Goal: Task Accomplishment & Management: Manage account settings

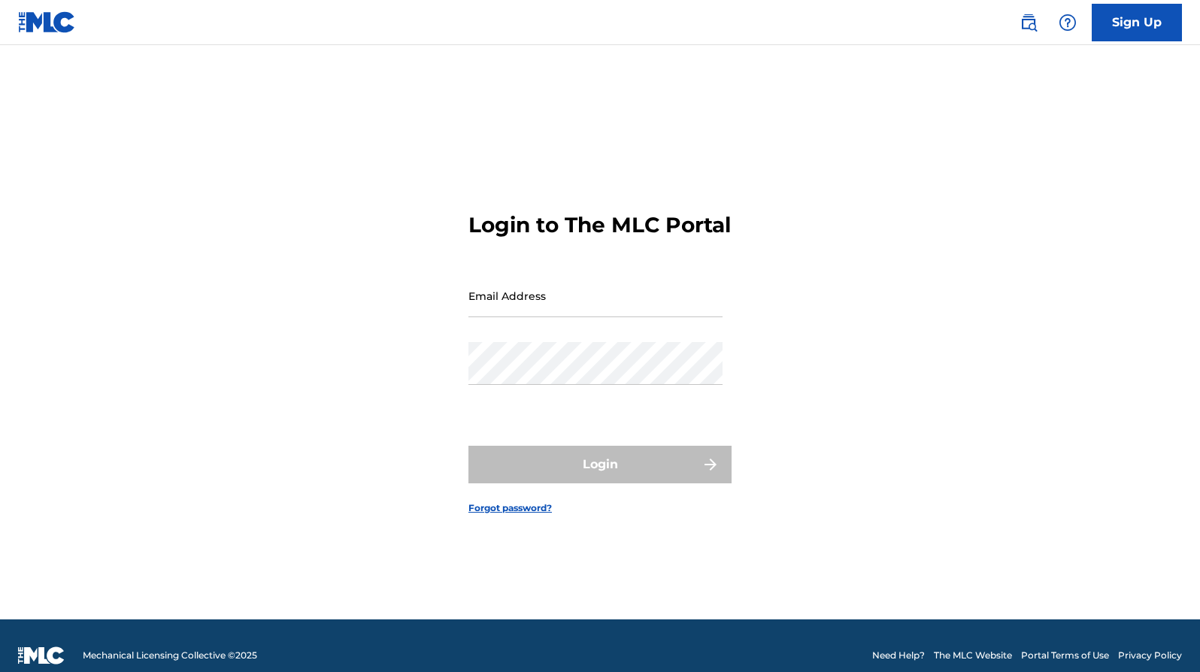
click at [495, 311] on input "Email Address" at bounding box center [595, 295] width 254 height 43
type input "[EMAIL_ADDRESS][DOMAIN_NAME]"
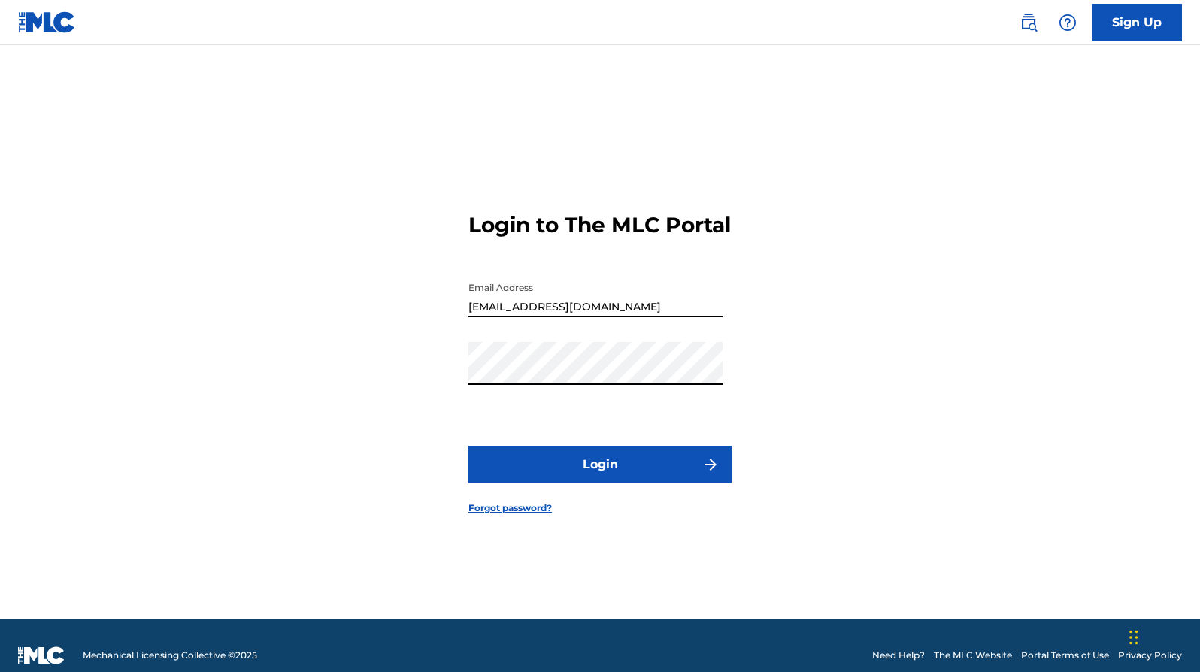
click at [598, 474] on button "Login" at bounding box center [599, 465] width 263 height 38
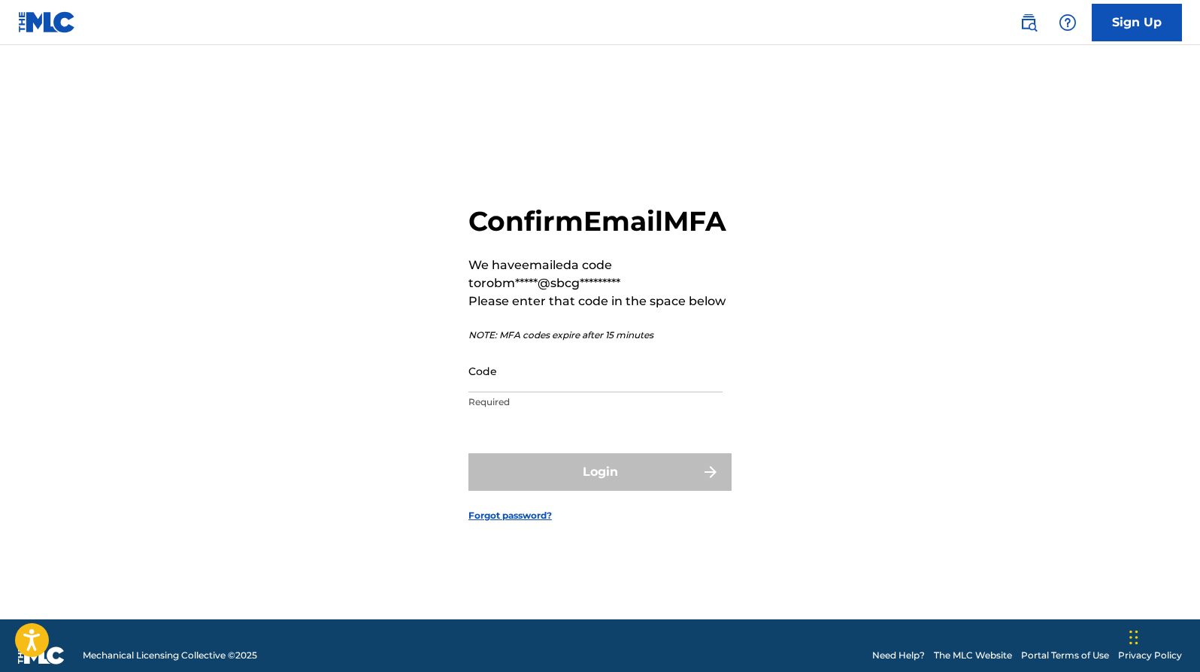
click at [504, 392] on input "Code" at bounding box center [595, 371] width 254 height 43
paste input "093584"
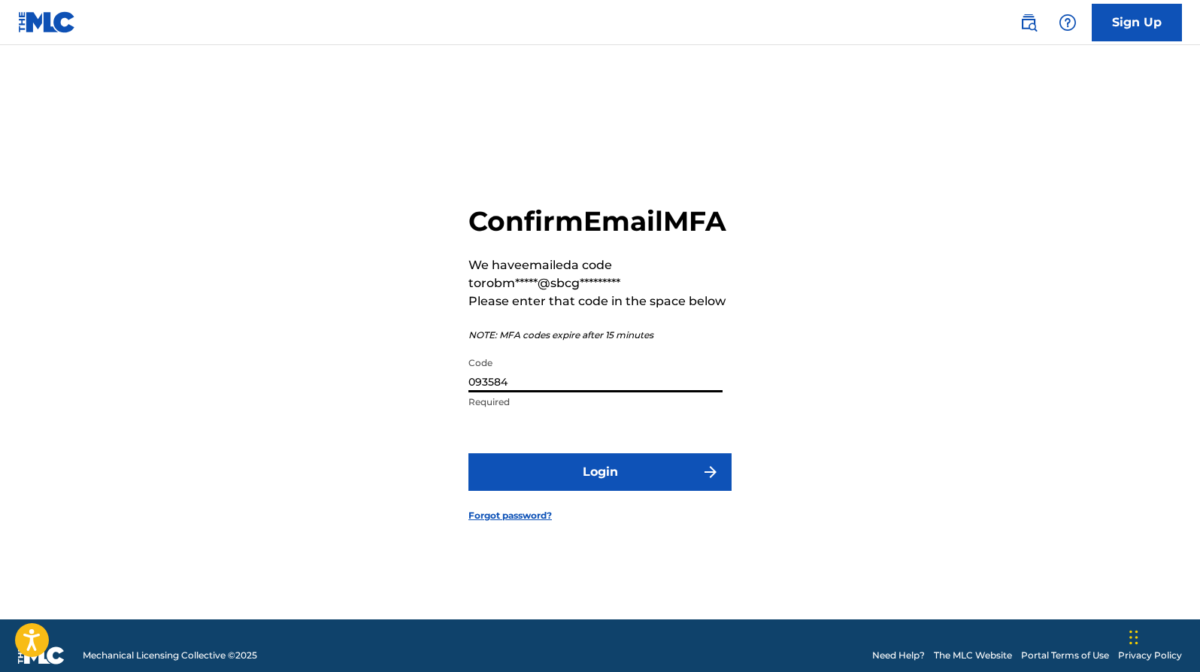
type input "093584"
click at [604, 485] on button "Login" at bounding box center [599, 472] width 263 height 38
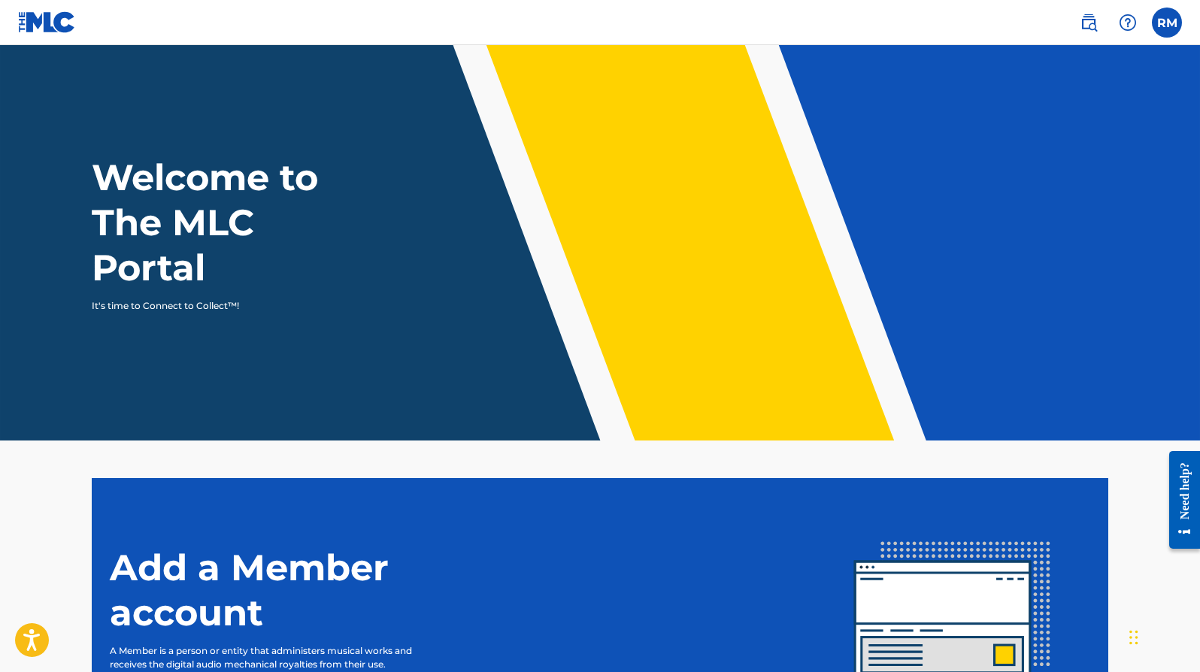
click at [1164, 27] on label at bounding box center [1167, 23] width 30 height 30
click at [1167, 23] on input "RM [PERSON_NAME] [EMAIL_ADDRESS][DOMAIN_NAME] Notification Preferences Profile …" at bounding box center [1167, 23] width 0 height 0
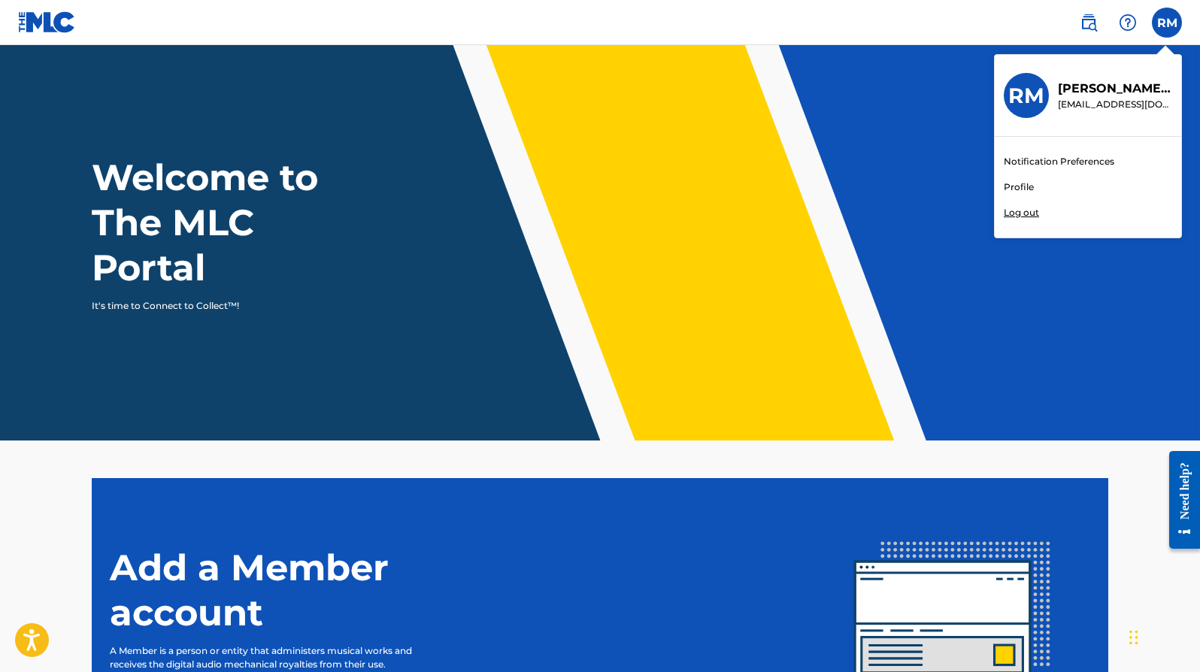
click at [1091, 20] on img at bounding box center [1089, 23] width 18 height 18
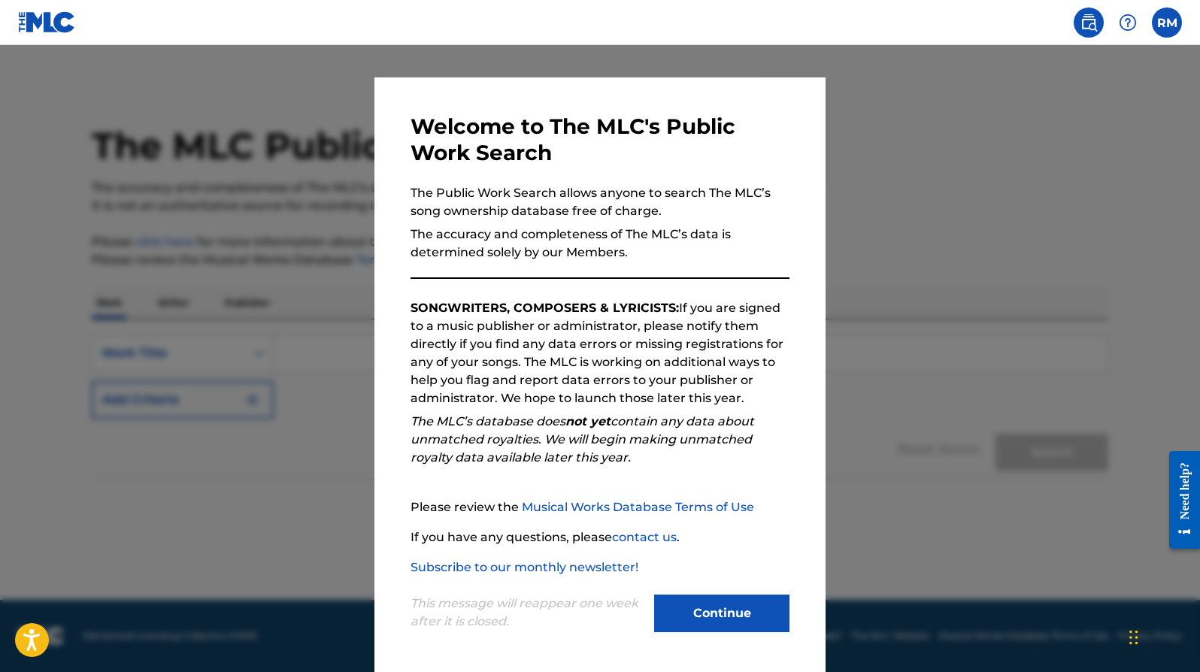
scroll to position [16, 0]
click at [328, 466] on div at bounding box center [600, 381] width 1200 height 672
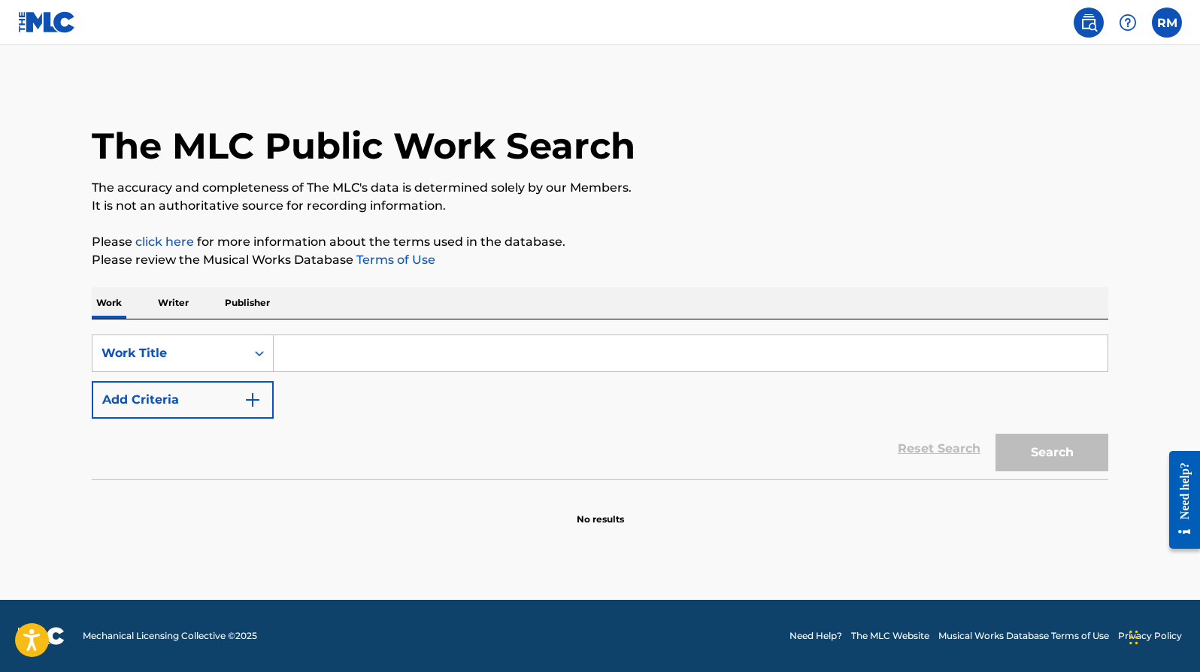
click at [249, 301] on p "Publisher" at bounding box center [247, 303] width 54 height 32
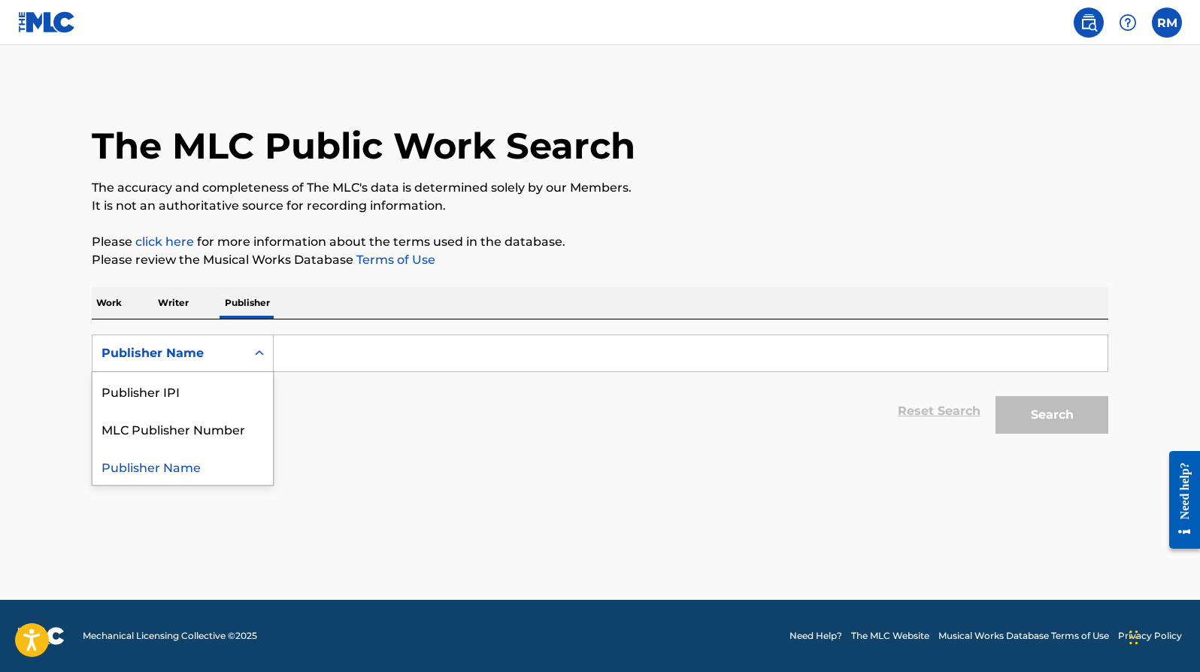
click at [259, 353] on icon "Search Form" at bounding box center [259, 353] width 15 height 15
click at [292, 356] on input "Search Form" at bounding box center [691, 353] width 834 height 36
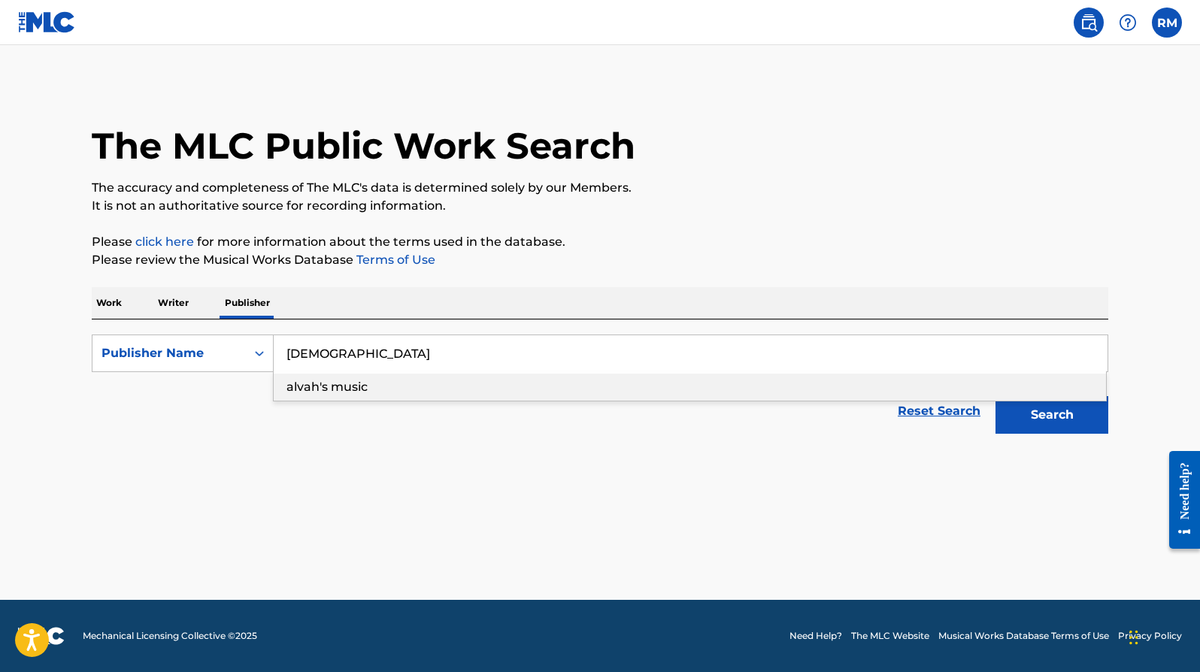
drag, startPoint x: 331, startPoint y: 380, endPoint x: 352, endPoint y: 388, distance: 22.6
click at [352, 388] on span "alvah's music" at bounding box center [326, 387] width 81 height 14
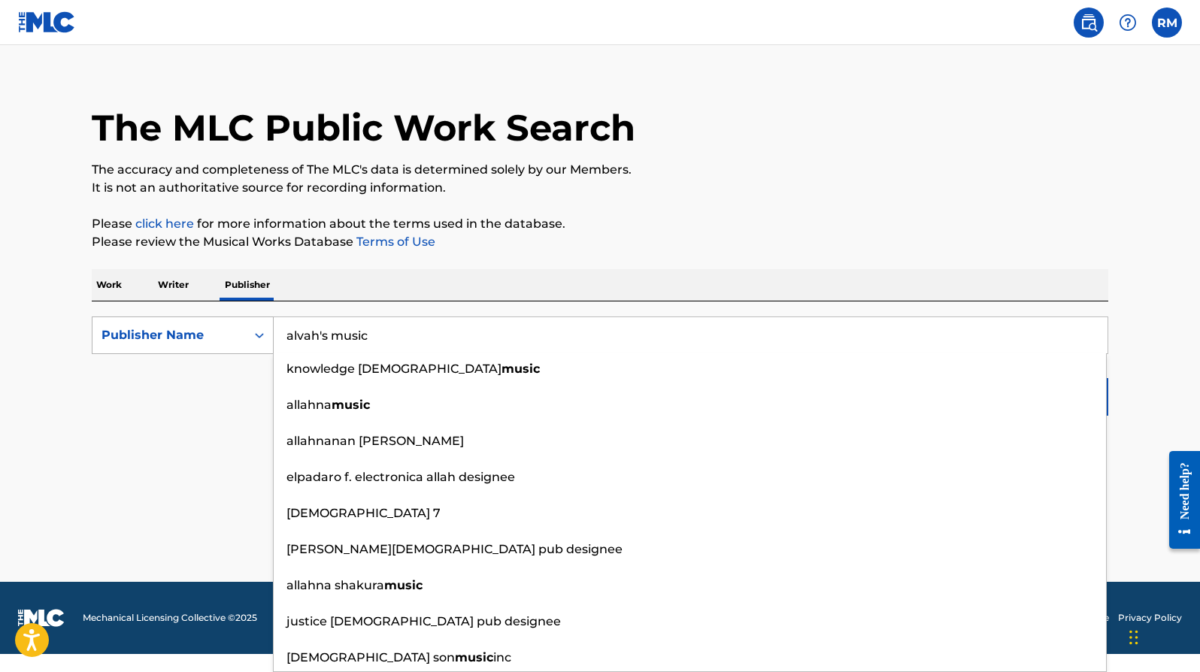
scroll to position [18, 0]
click at [1052, 415] on button "Search" at bounding box center [1051, 397] width 113 height 38
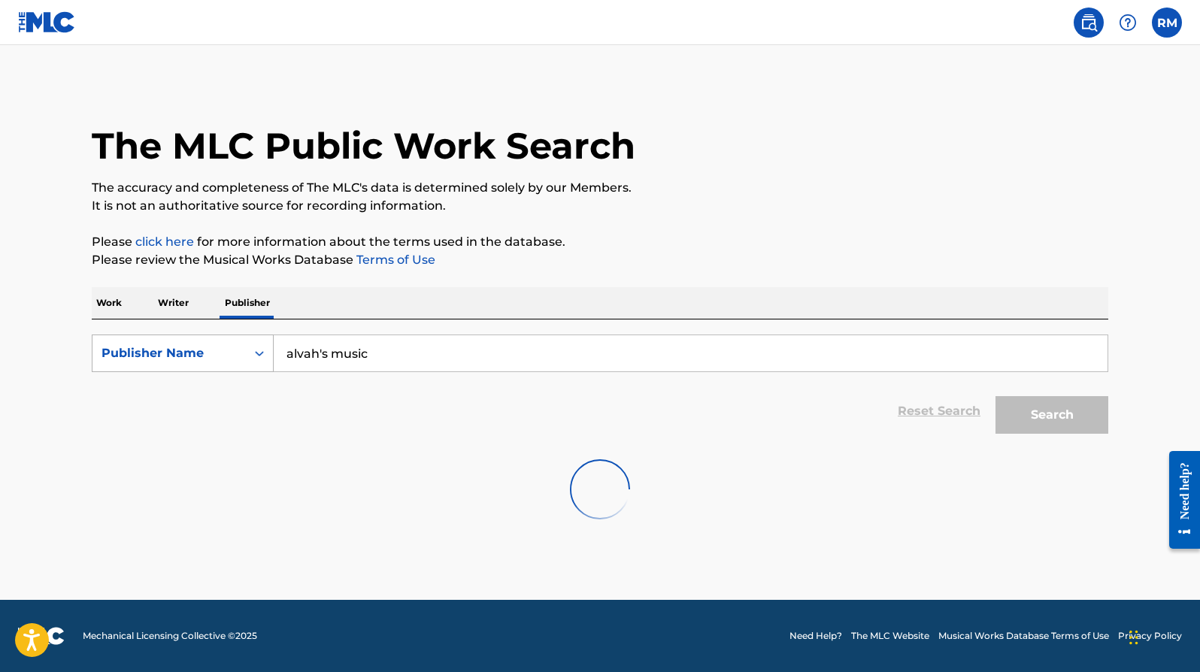
scroll to position [0, 0]
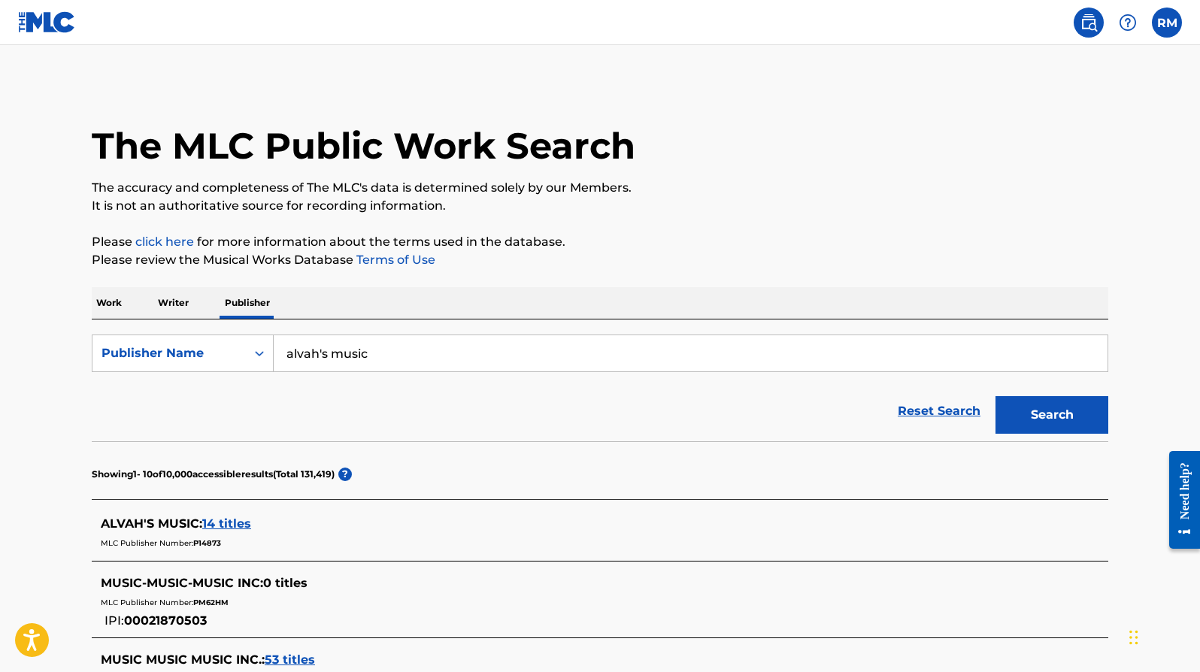
click at [236, 523] on span "14 titles" at bounding box center [226, 523] width 49 height 14
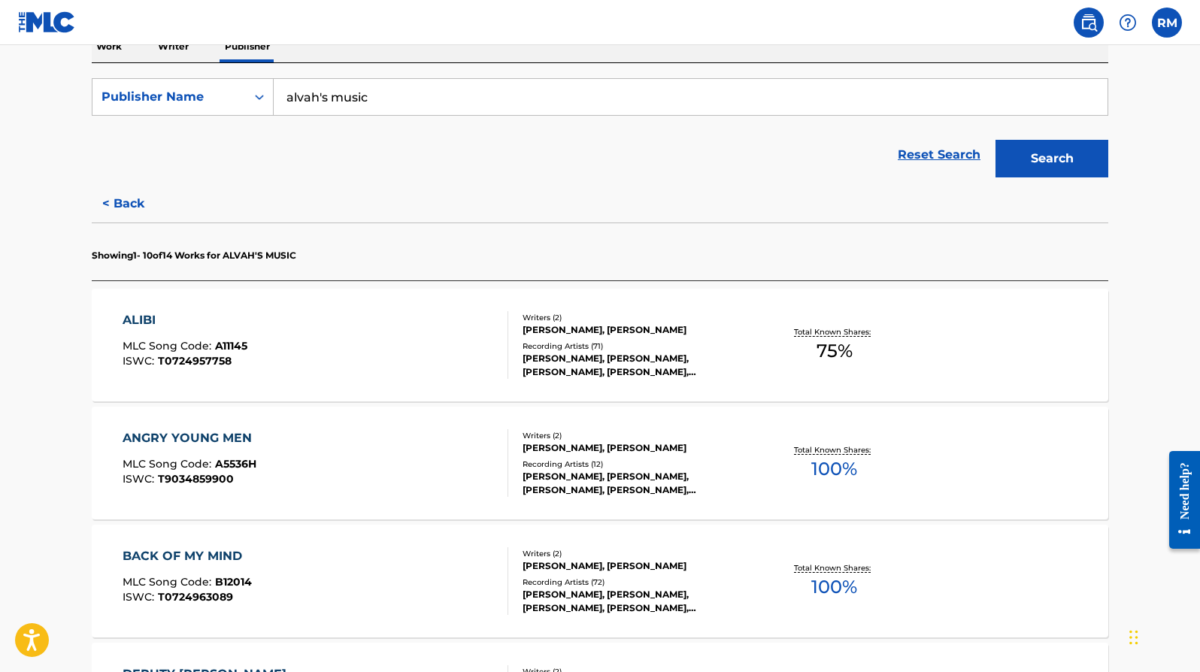
scroll to position [266, 0]
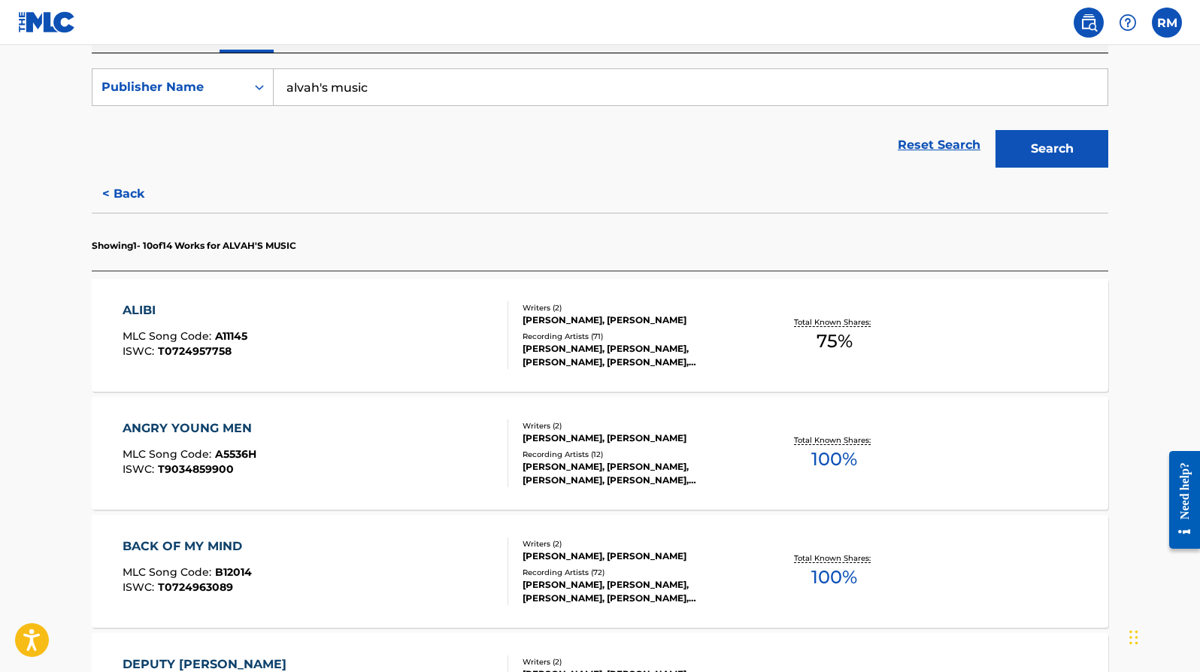
click at [374, 89] on input "alvah's music" at bounding box center [691, 87] width 834 height 36
drag, startPoint x: 374, startPoint y: 89, endPoint x: 280, endPoint y: 83, distance: 94.1
click at [279, 83] on input "alvah's music" at bounding box center [691, 87] width 834 height 36
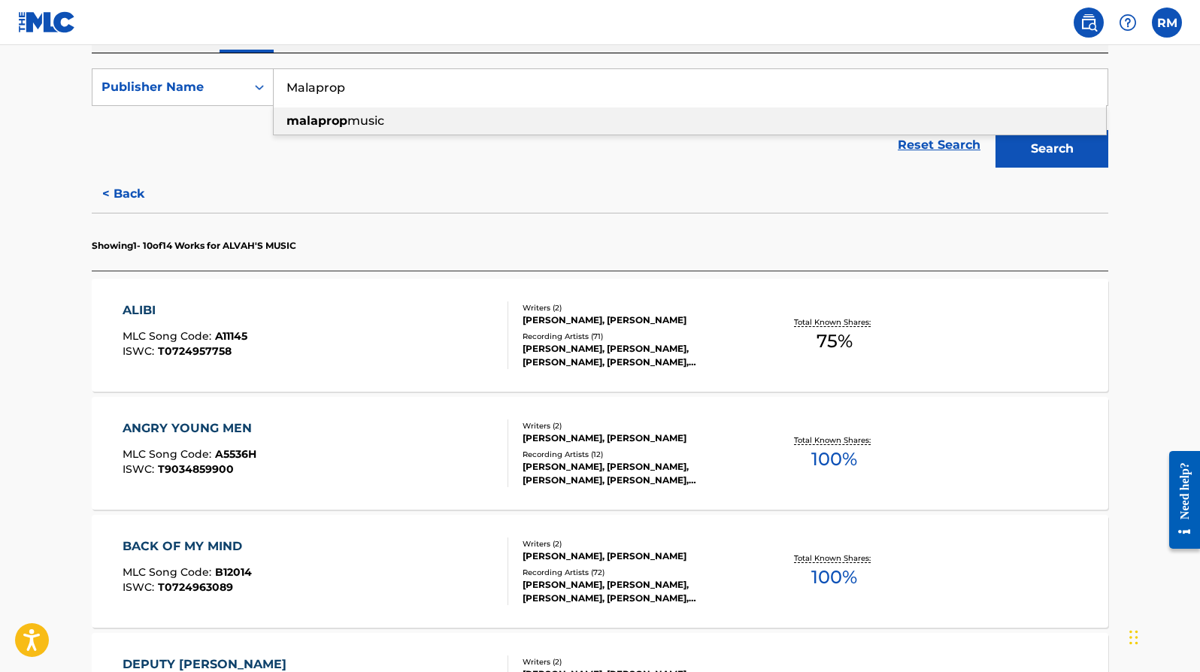
click at [328, 123] on strong "malaprop" at bounding box center [316, 121] width 61 height 14
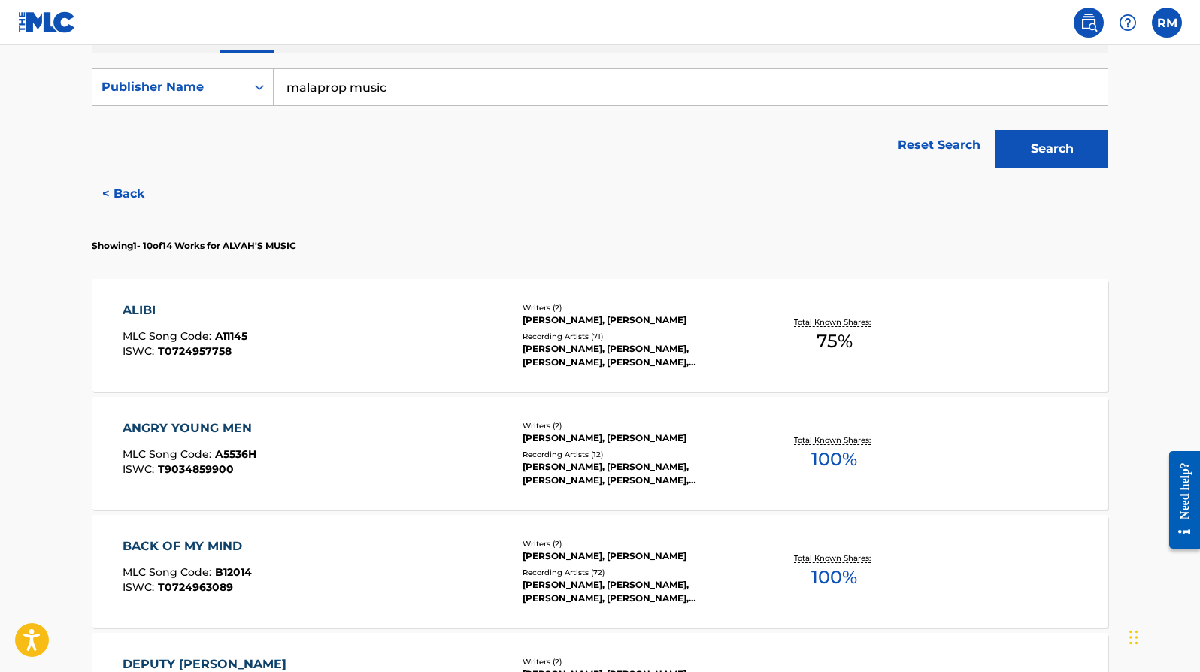
click at [1040, 144] on button "Search" at bounding box center [1051, 149] width 113 height 38
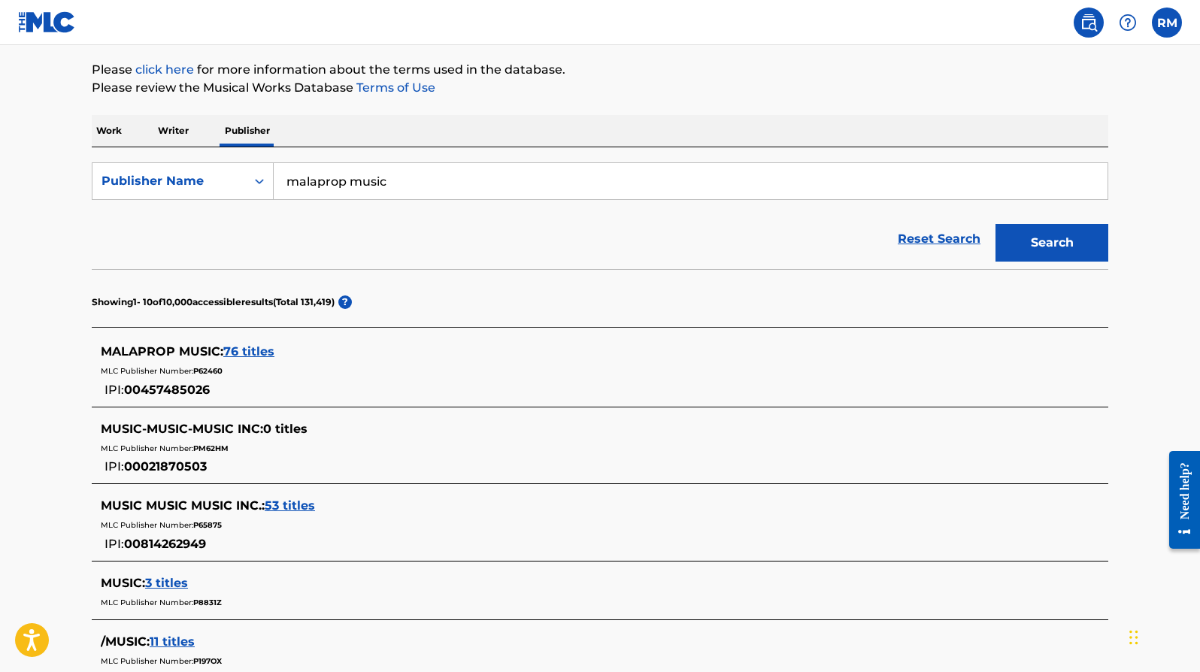
scroll to position [174, 0]
click at [264, 348] on span "76 titles" at bounding box center [248, 350] width 51 height 14
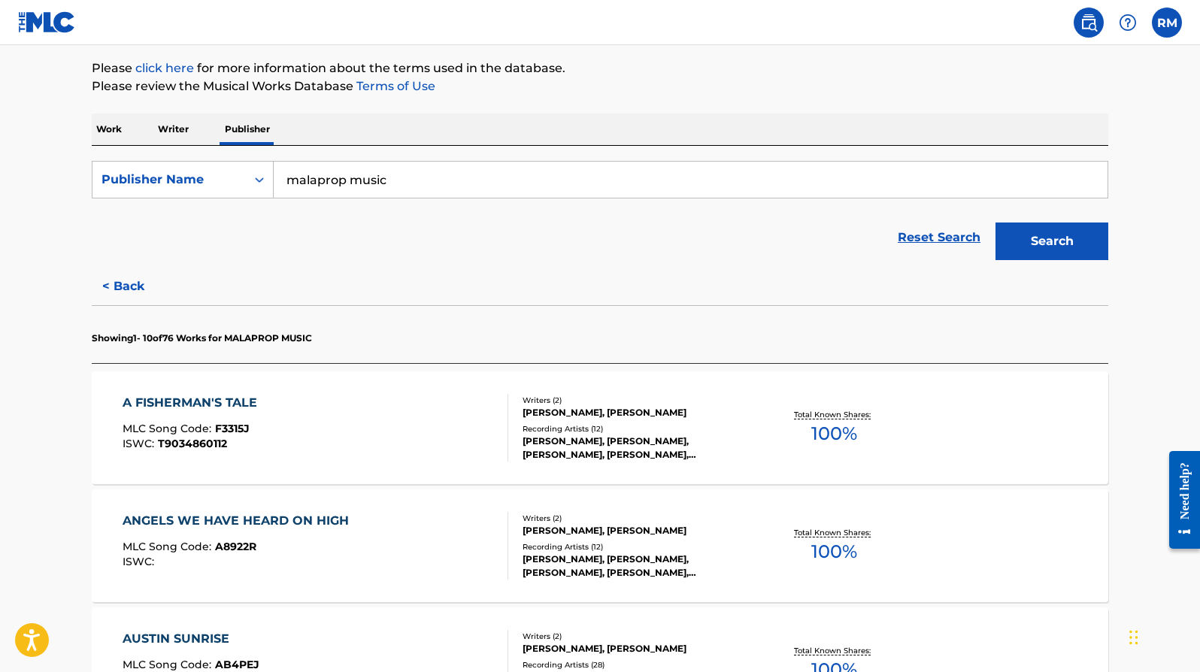
click at [393, 177] on input "malaprop music" at bounding box center [691, 180] width 834 height 36
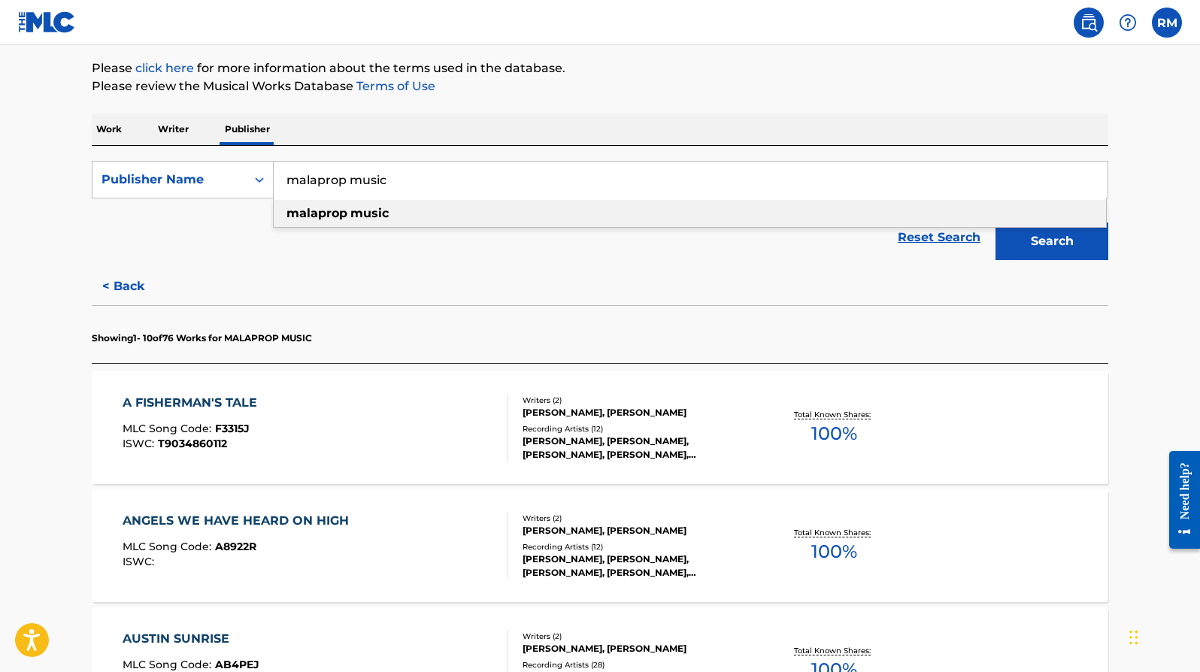
drag, startPoint x: 393, startPoint y: 177, endPoint x: 289, endPoint y: 169, distance: 104.1
click at [289, 169] on input "malaprop music" at bounding box center [691, 180] width 834 height 36
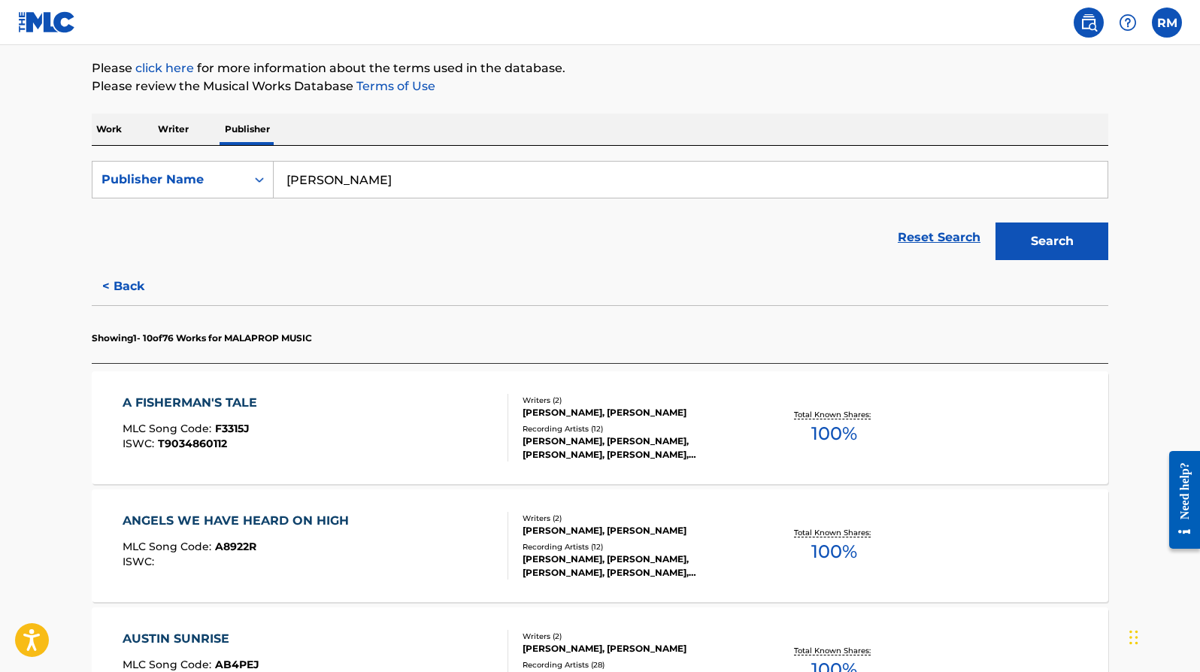
click at [1051, 241] on button "Search" at bounding box center [1051, 242] width 113 height 38
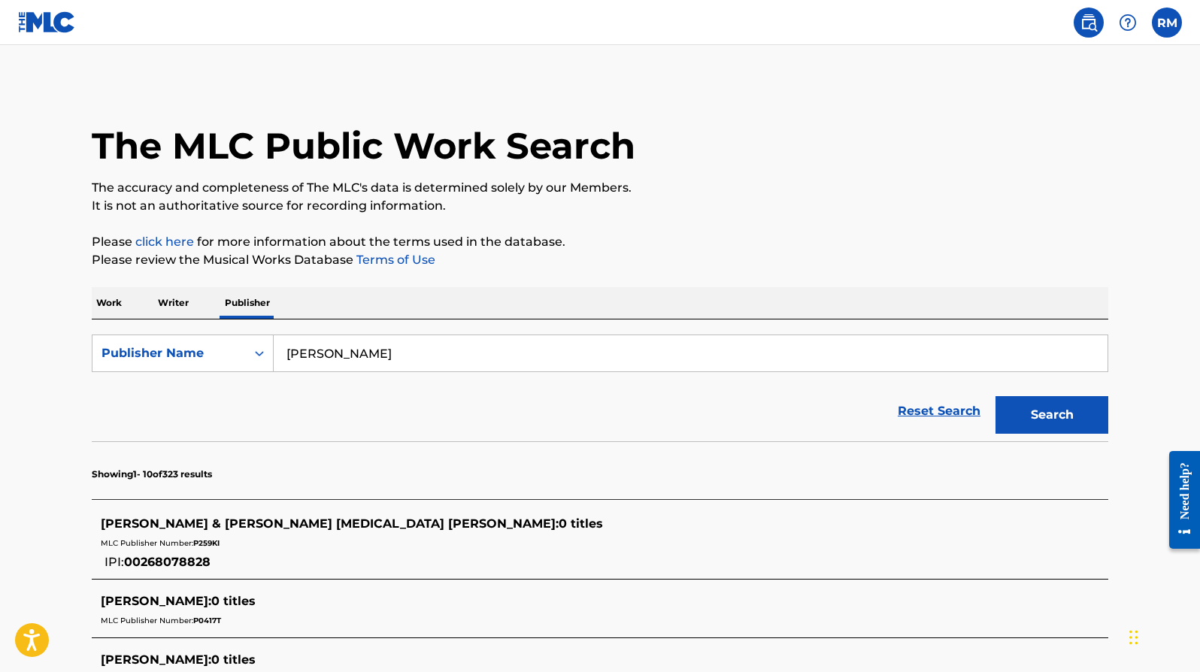
scroll to position [0, 0]
drag, startPoint x: 365, startPoint y: 351, endPoint x: 275, endPoint y: 349, distance: 89.5
click at [275, 350] on input "[PERSON_NAME]" at bounding box center [691, 353] width 834 height 36
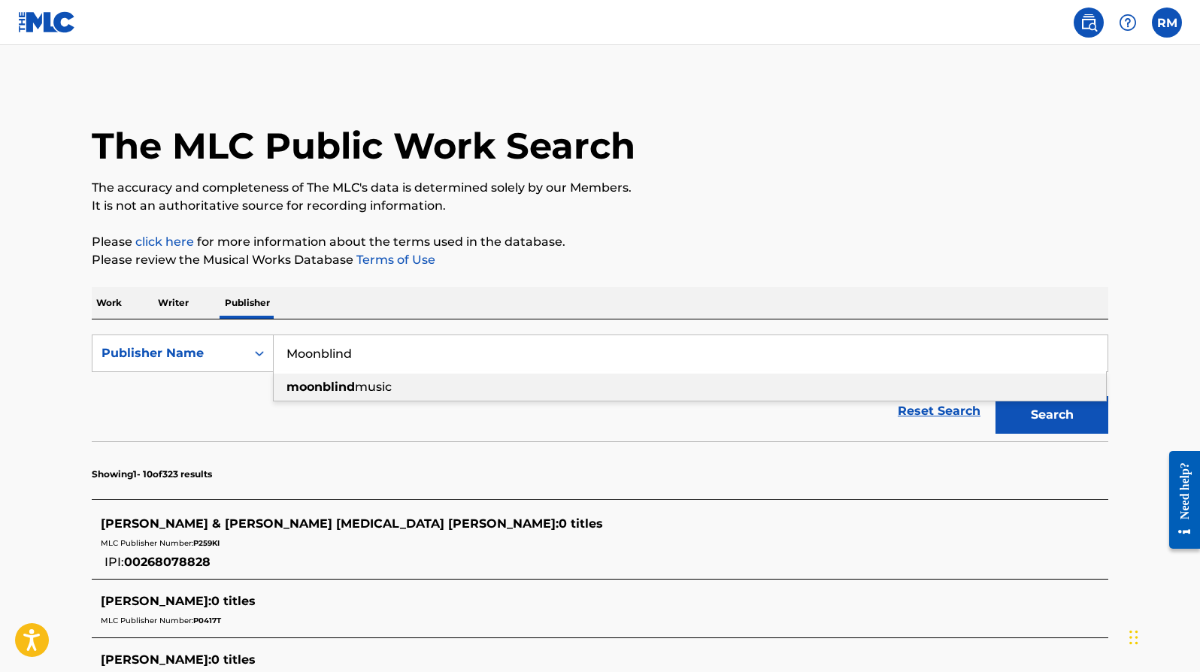
click at [350, 388] on strong "moonblind" at bounding box center [320, 387] width 68 height 14
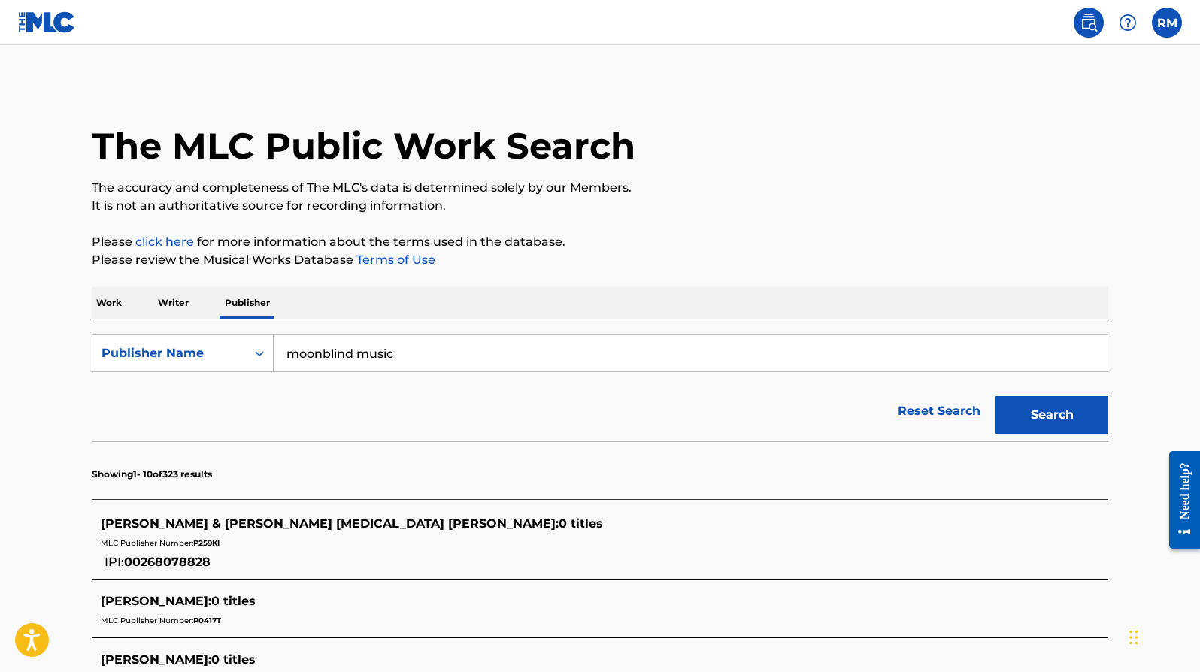
click at [1084, 410] on button "Search" at bounding box center [1051, 415] width 113 height 38
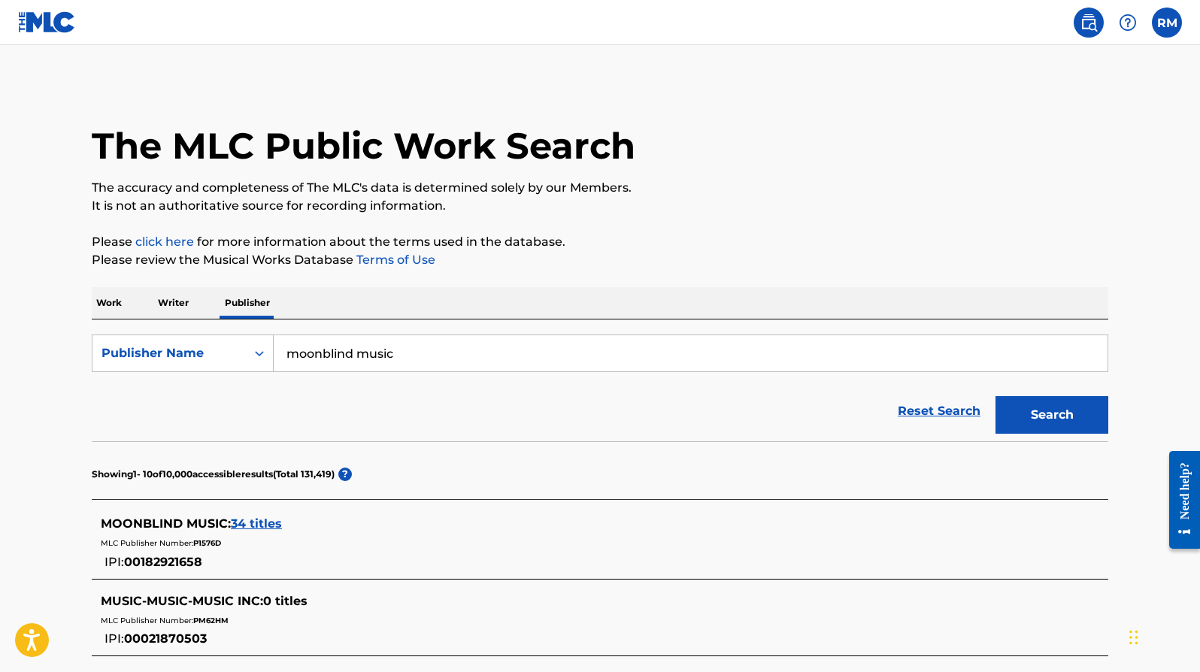
click at [268, 525] on span "34 titles" at bounding box center [256, 523] width 51 height 14
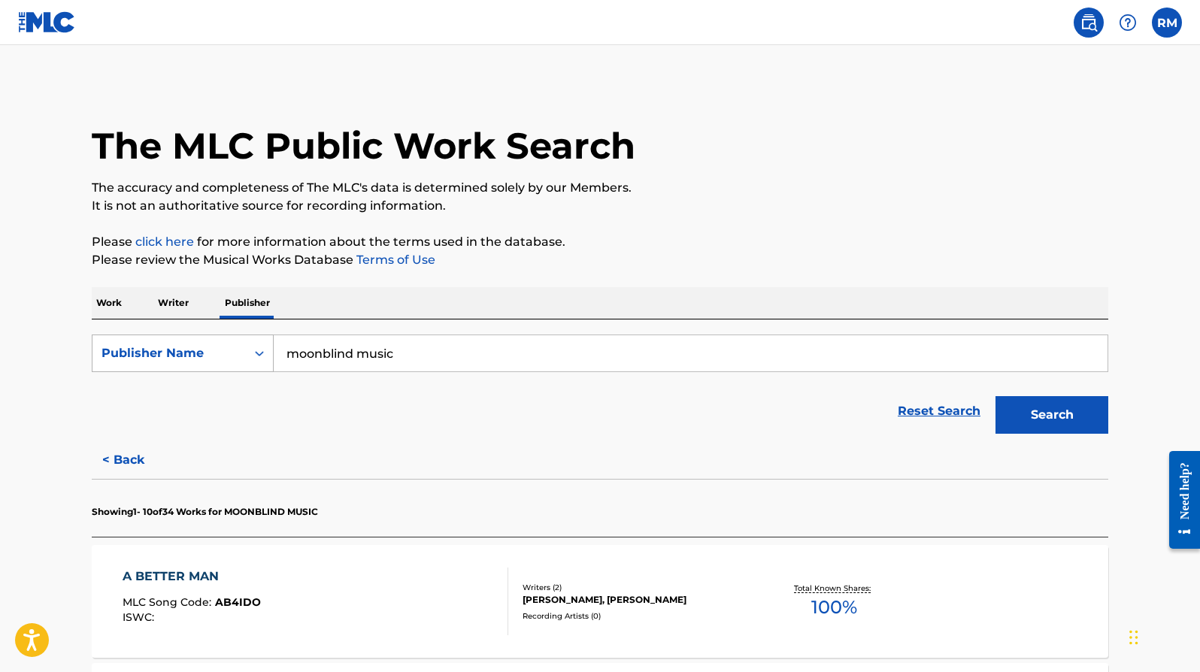
drag, startPoint x: 353, startPoint y: 353, endPoint x: 268, endPoint y: 353, distance: 85.7
click at [268, 353] on div "SearchWithCriteria52c65f37-2c4d-45d2-a254-9ef58136ecda Publisher Name moonblind…" at bounding box center [600, 354] width 1016 height 38
type input "[PERSON_NAME] music"
click at [1052, 415] on button "Search" at bounding box center [1051, 415] width 113 height 38
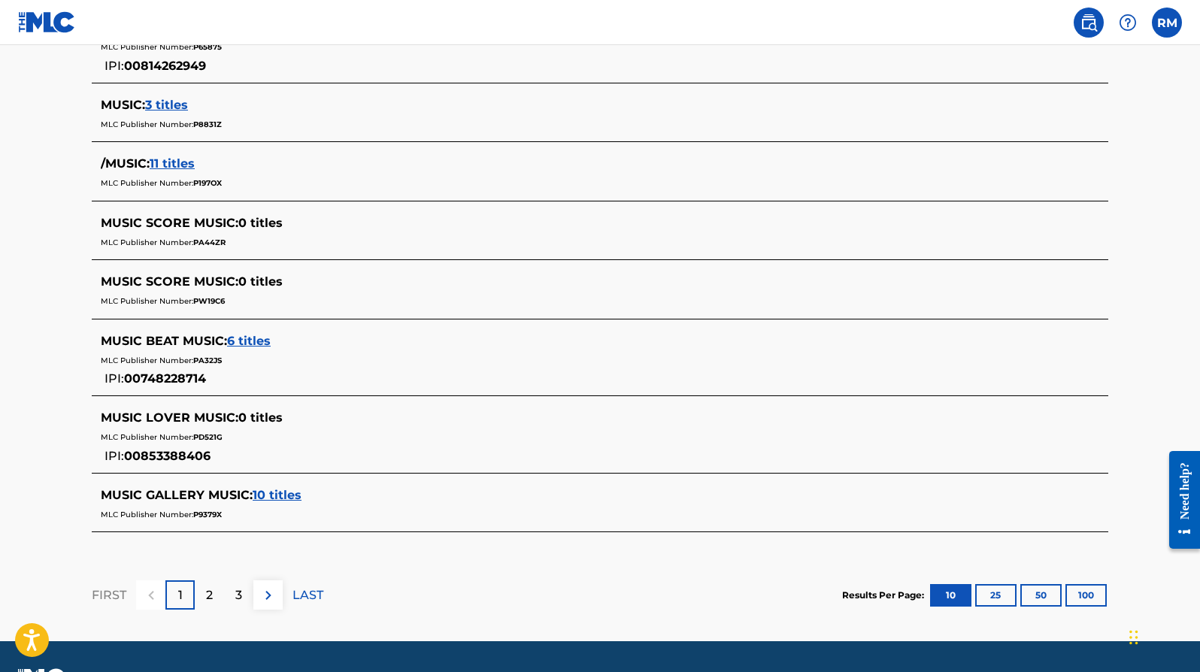
scroll to position [651, 0]
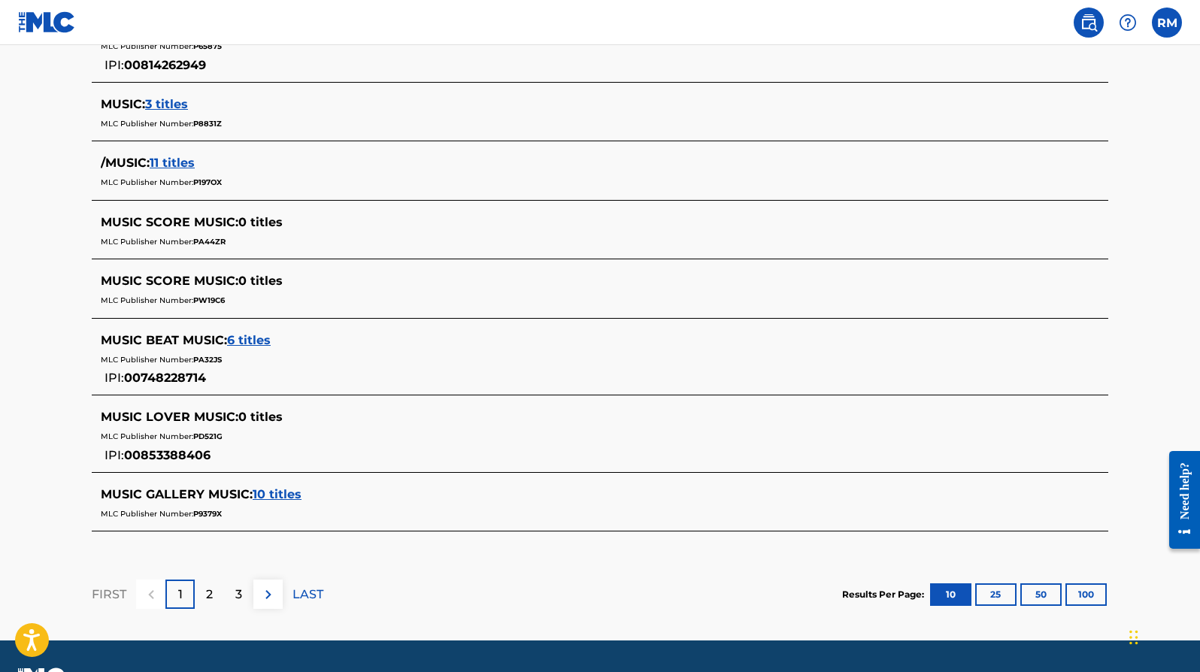
click at [207, 595] on p "2" at bounding box center [209, 595] width 7 height 18
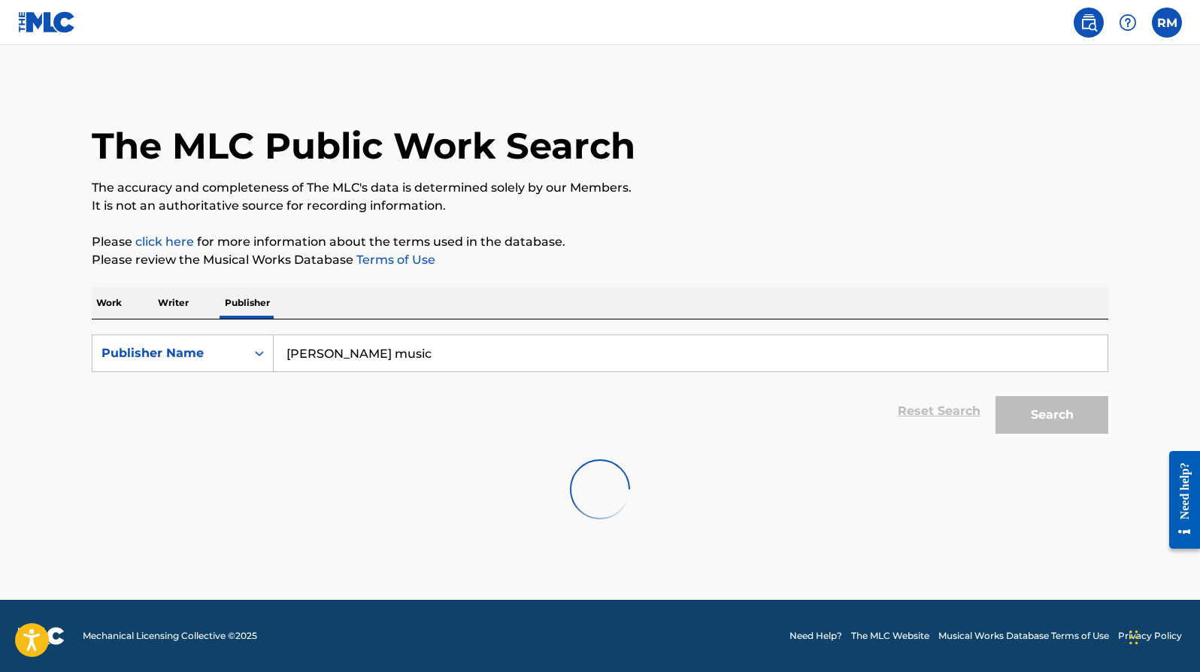
scroll to position [0, 0]
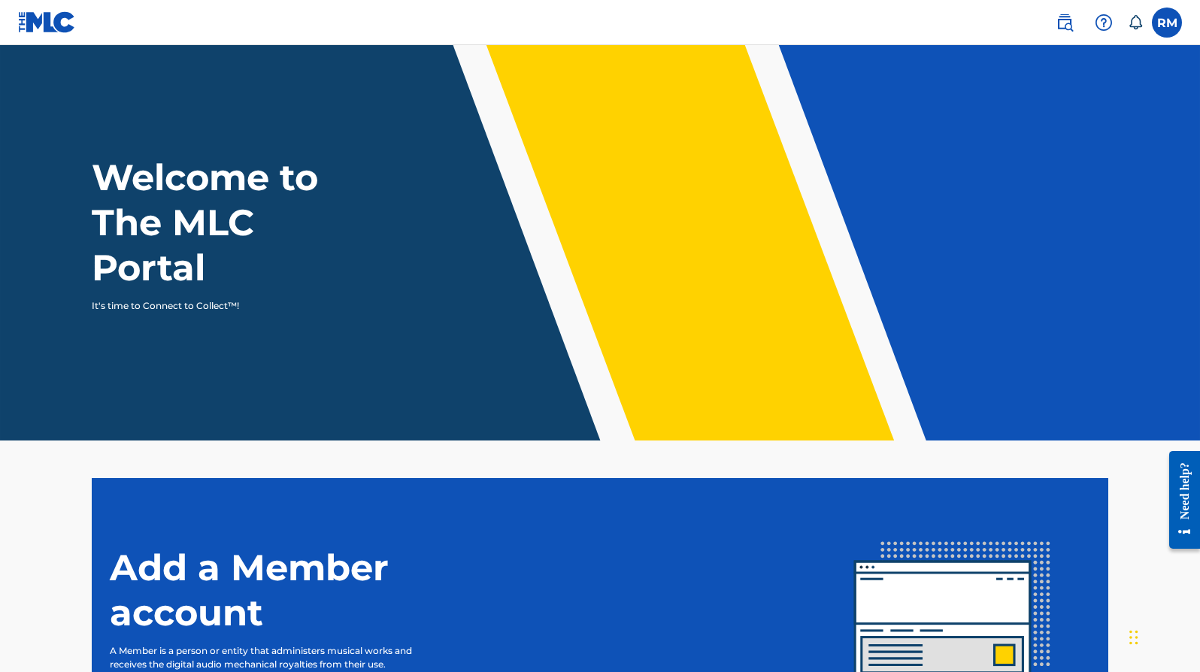
click at [1170, 25] on label at bounding box center [1167, 23] width 30 height 30
click at [1167, 23] on input "RM [PERSON_NAME] [EMAIL_ADDRESS][DOMAIN_NAME] Notification Preferences Profile …" at bounding box center [1167, 23] width 0 height 0
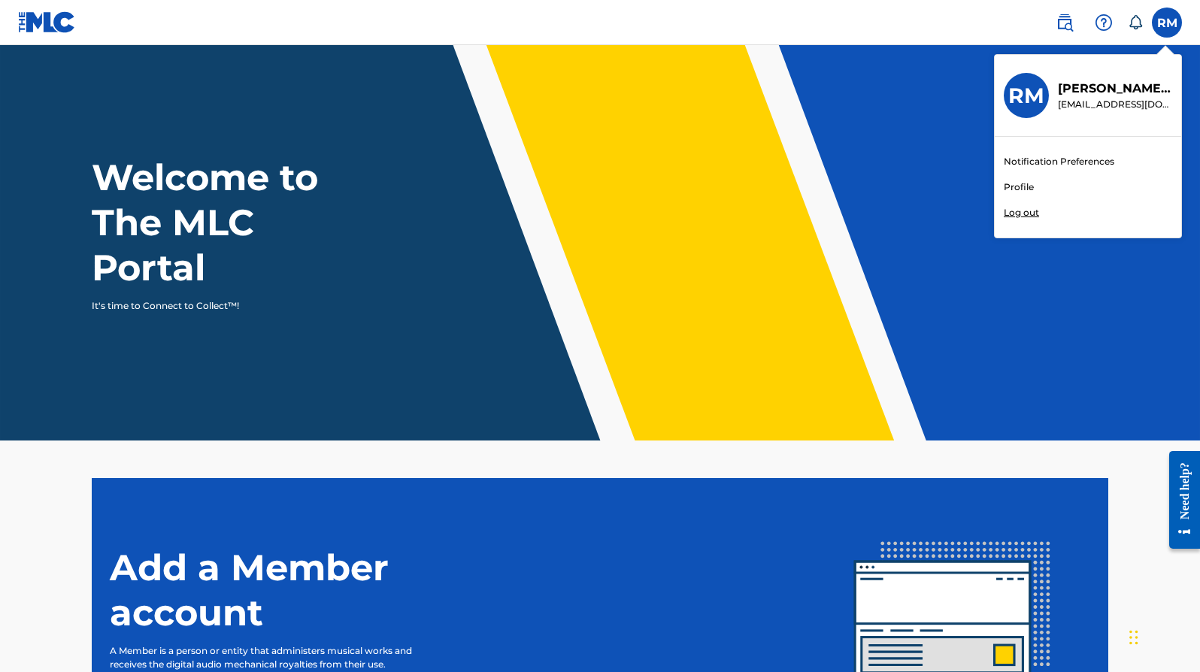
click at [1027, 186] on link "Profile" at bounding box center [1019, 187] width 30 height 14
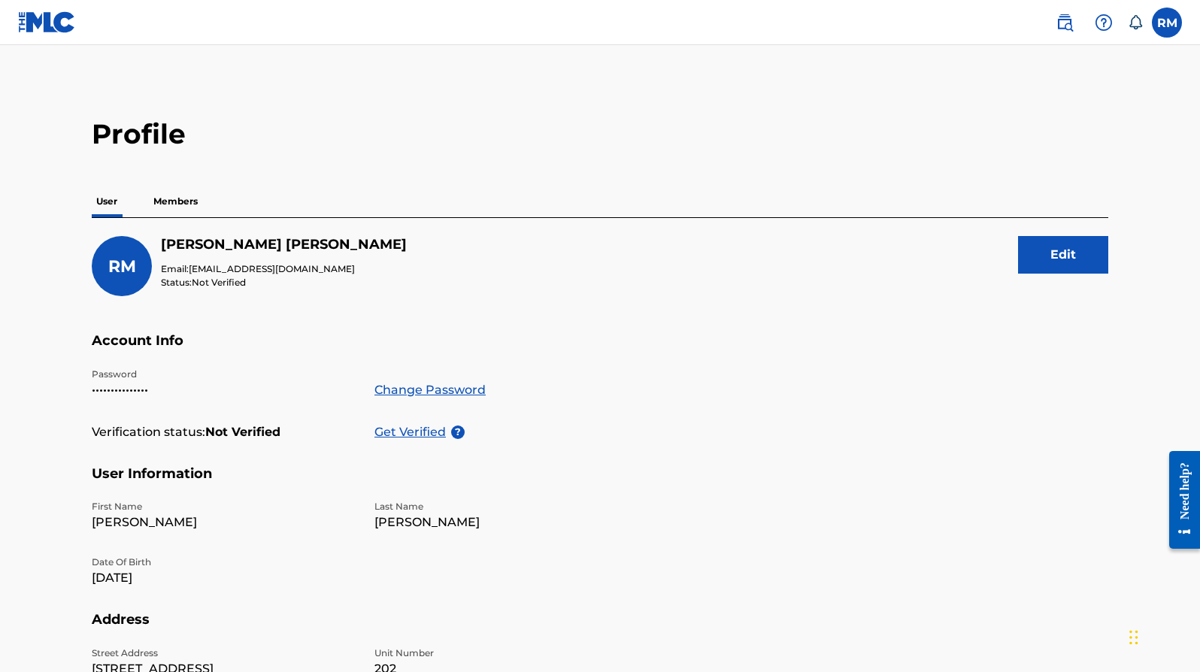
click at [180, 200] on p "Members" at bounding box center [175, 202] width 53 height 32
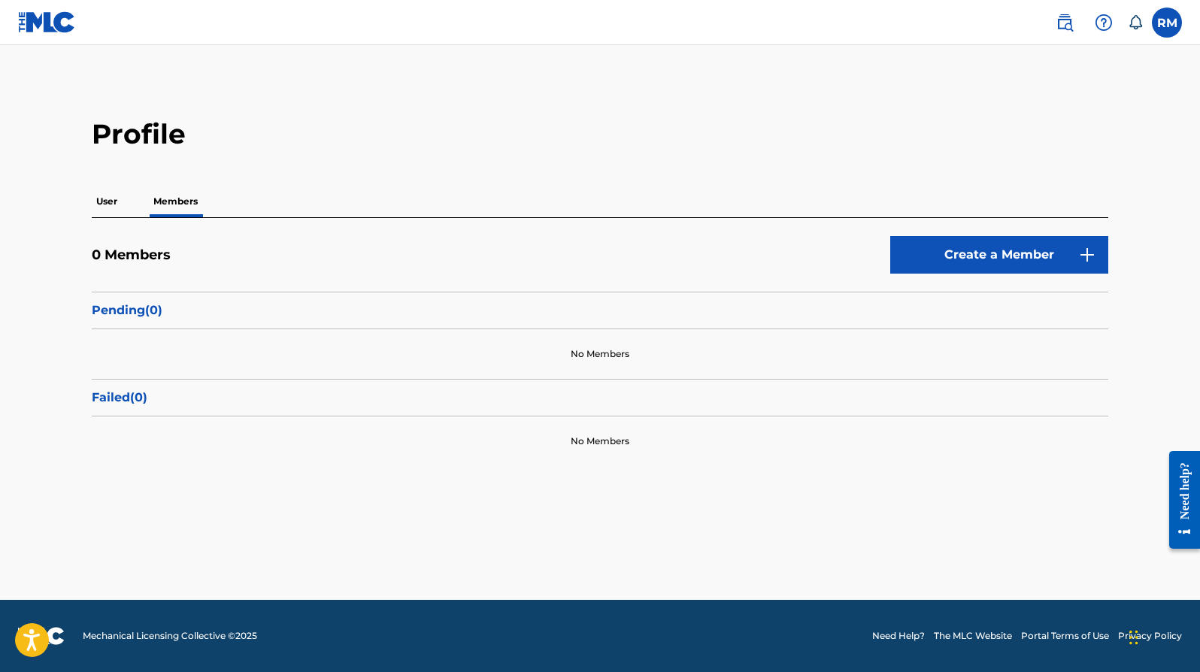
click at [1067, 18] on img at bounding box center [1064, 23] width 18 height 18
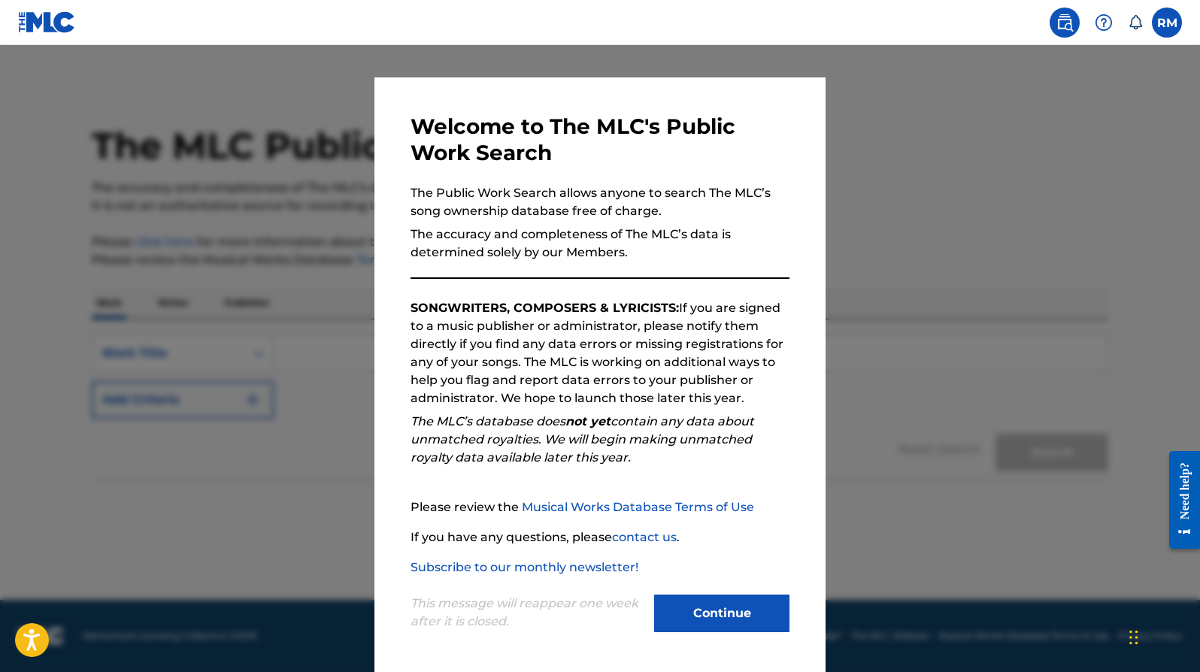
scroll to position [16, 0]
click at [718, 618] on button "Continue" at bounding box center [721, 614] width 135 height 38
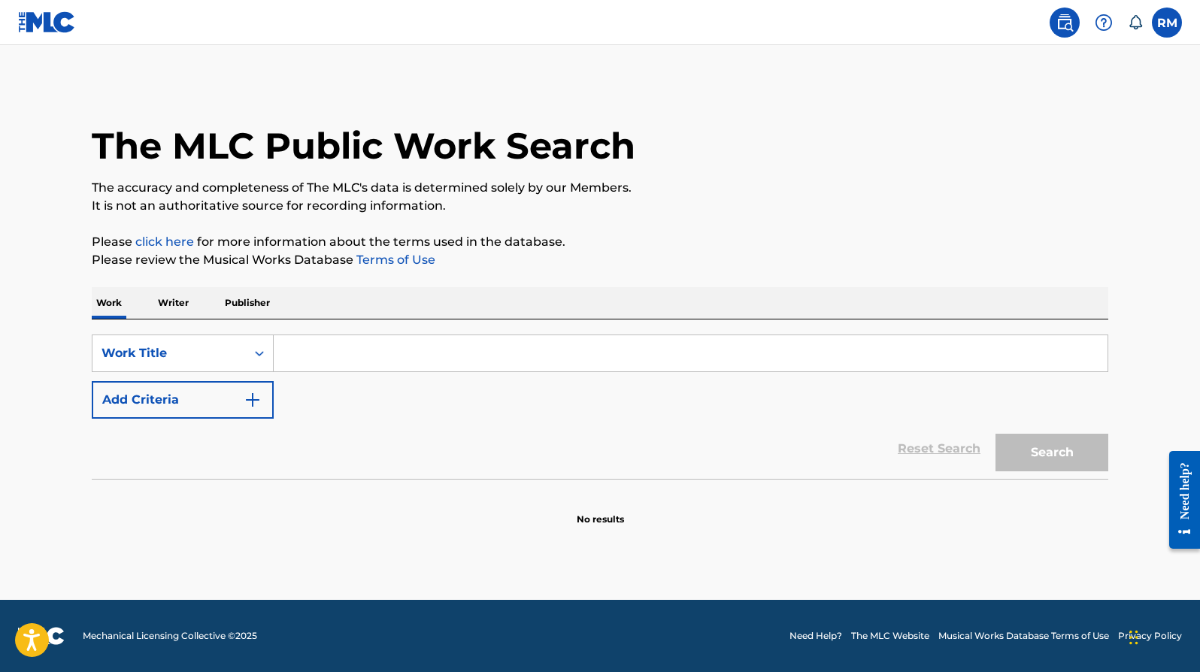
click at [389, 425] on div "Reset Search Search" at bounding box center [600, 449] width 1016 height 60
click at [175, 301] on p "Writer" at bounding box center [173, 303] width 40 height 32
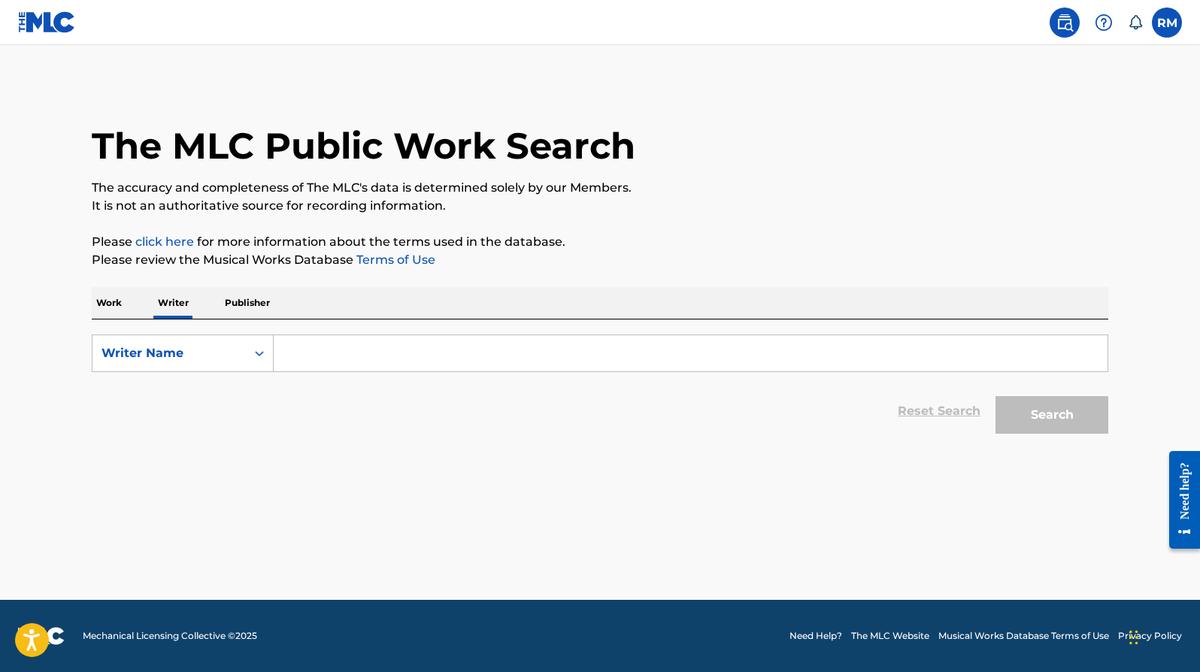
click at [295, 352] on input "Search Form" at bounding box center [691, 353] width 834 height 36
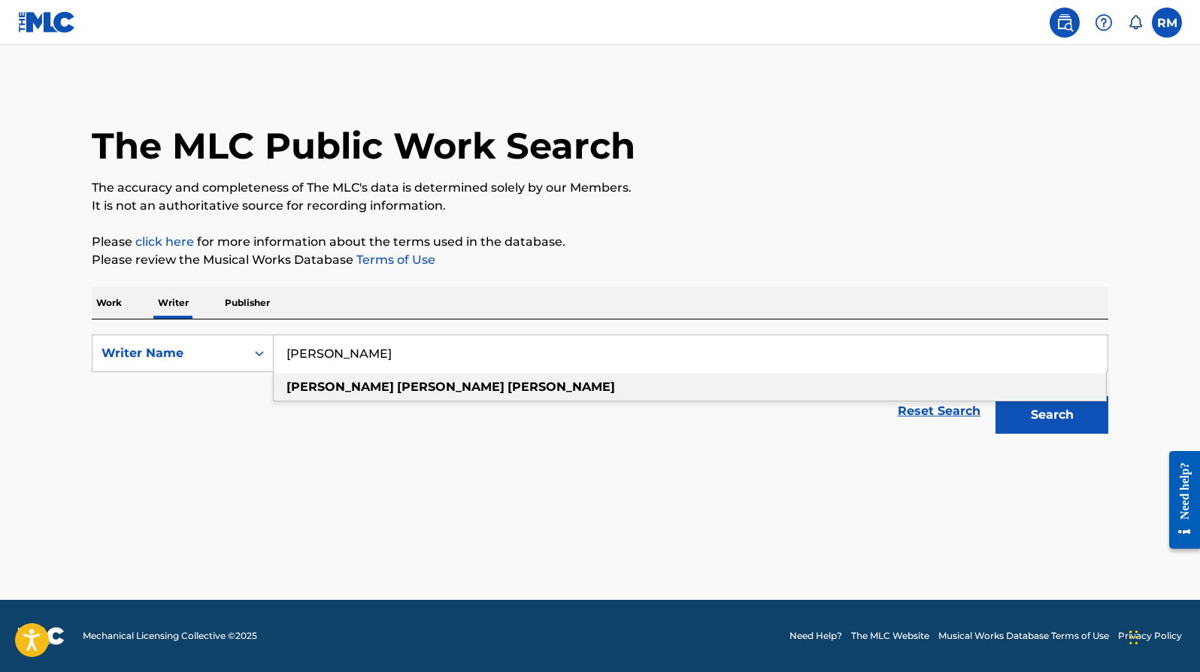
click at [397, 388] on strong "[PERSON_NAME]" at bounding box center [451, 387] width 108 height 14
type input "robert alvah meurer"
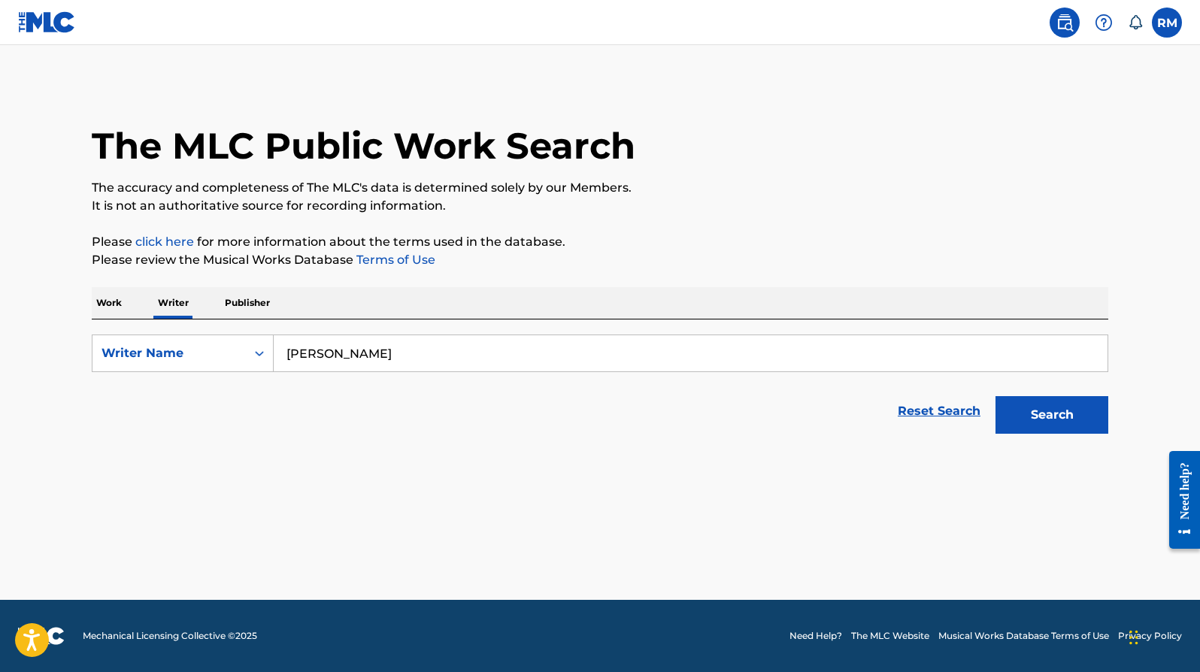
click at [1058, 417] on button "Search" at bounding box center [1051, 415] width 113 height 38
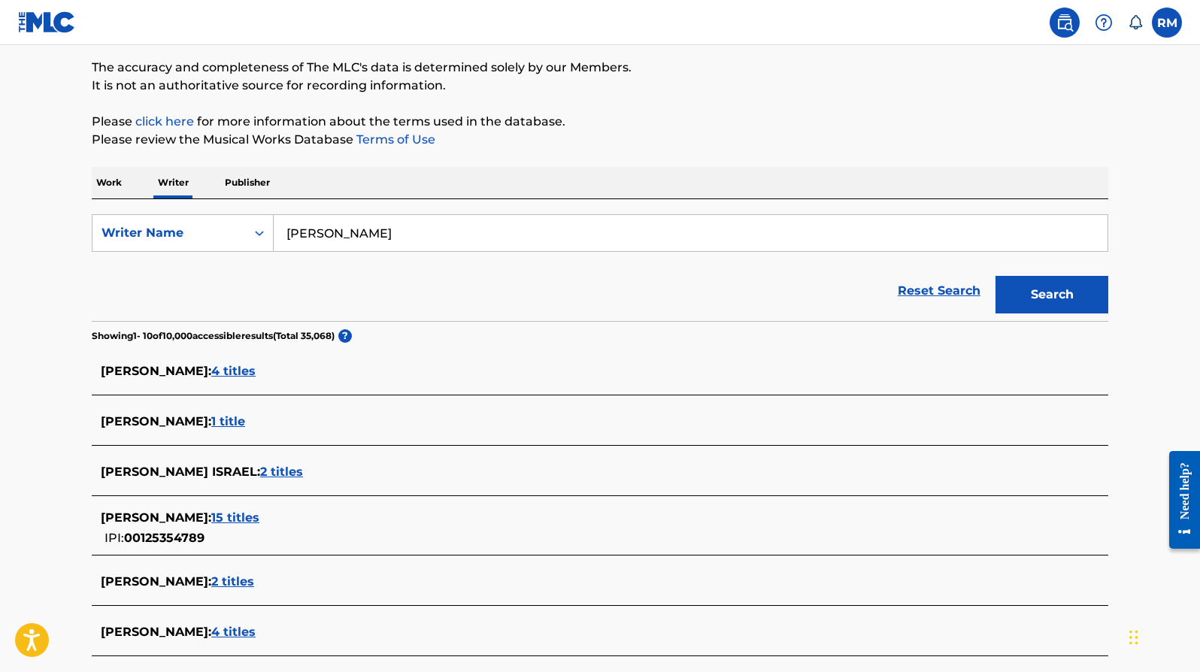
scroll to position [129, 0]
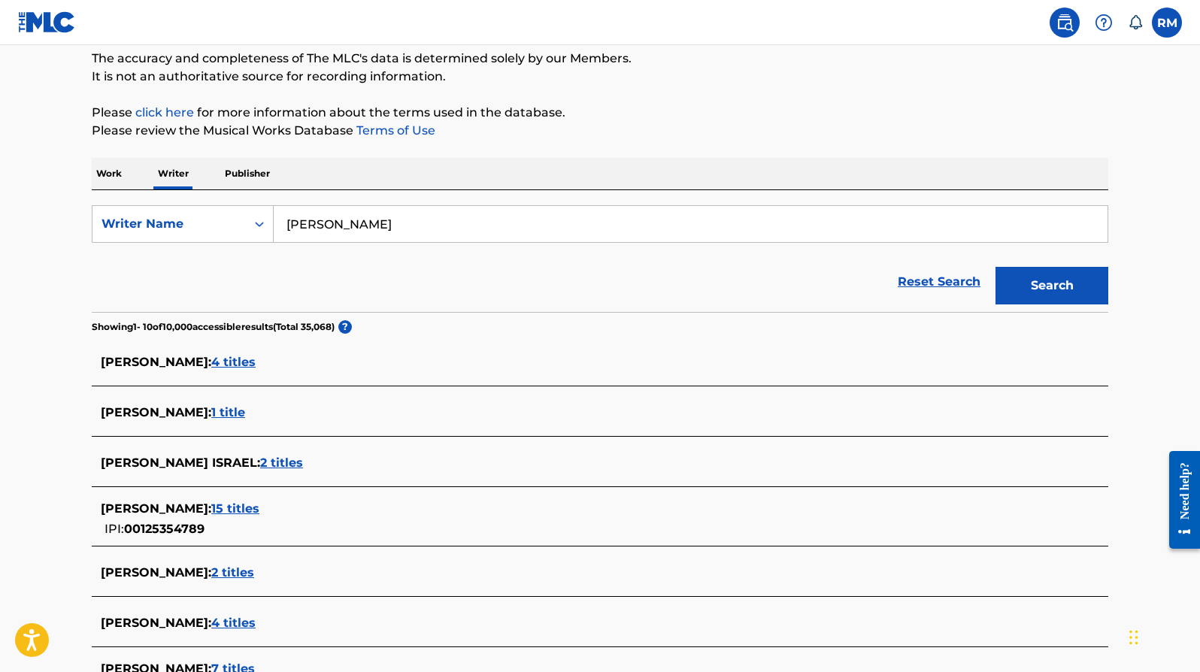
click at [259, 510] on span "15 titles" at bounding box center [235, 508] width 48 height 14
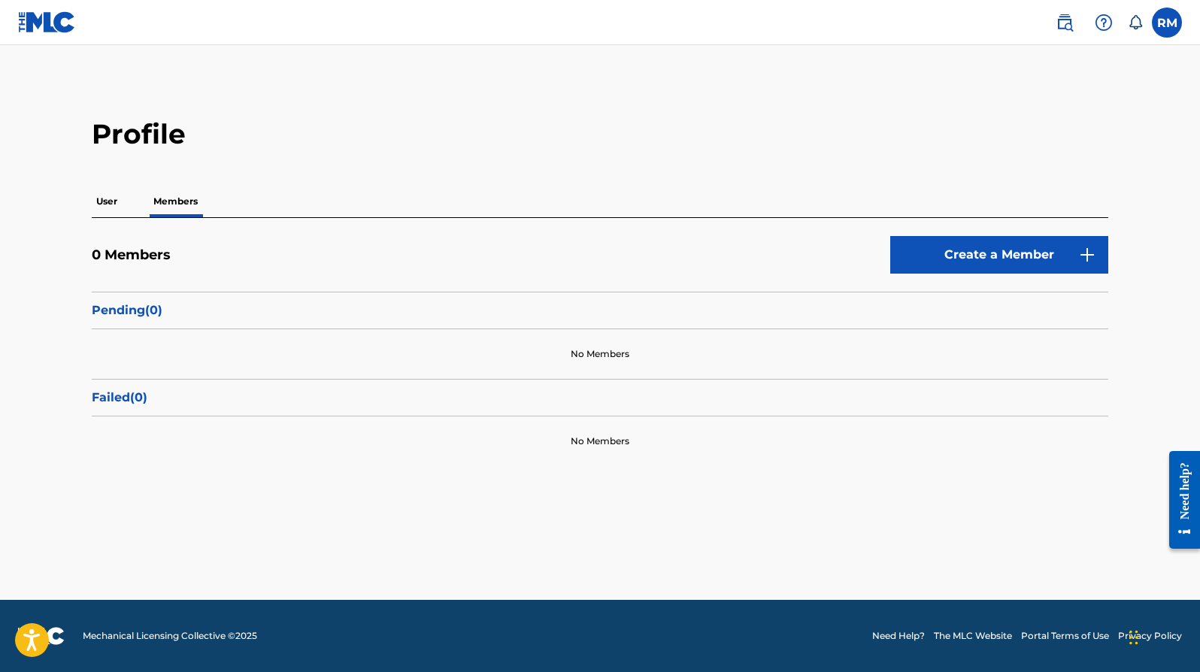
click at [1066, 24] on img at bounding box center [1064, 23] width 18 height 18
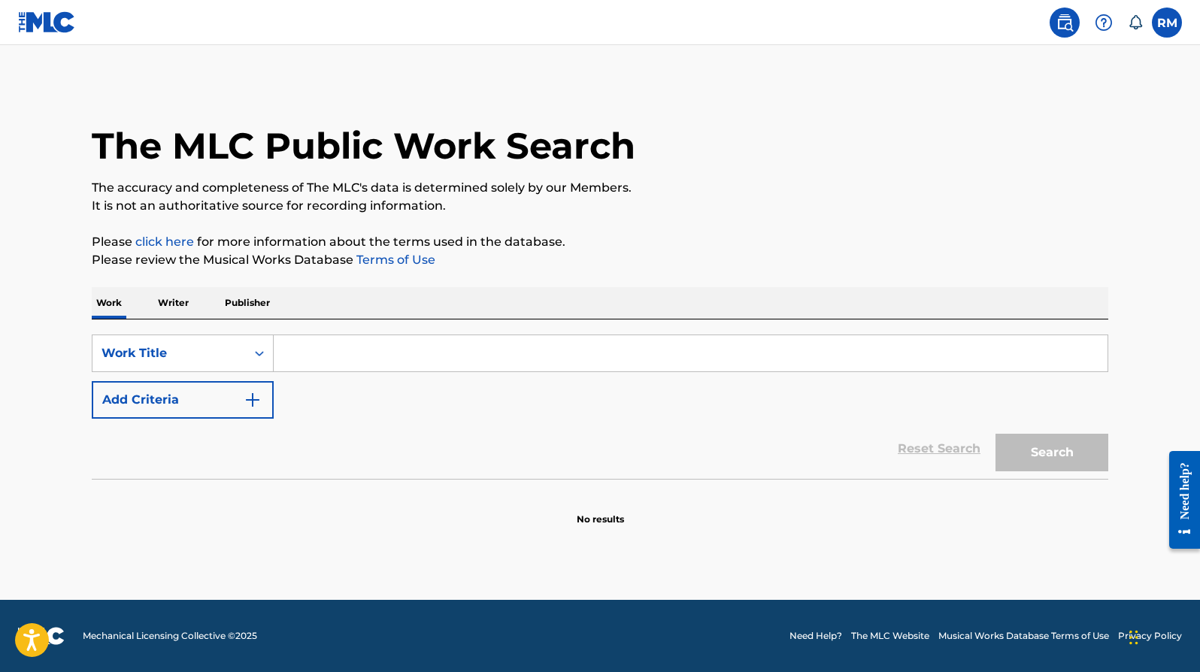
click at [180, 301] on p "Writer" at bounding box center [173, 303] width 40 height 32
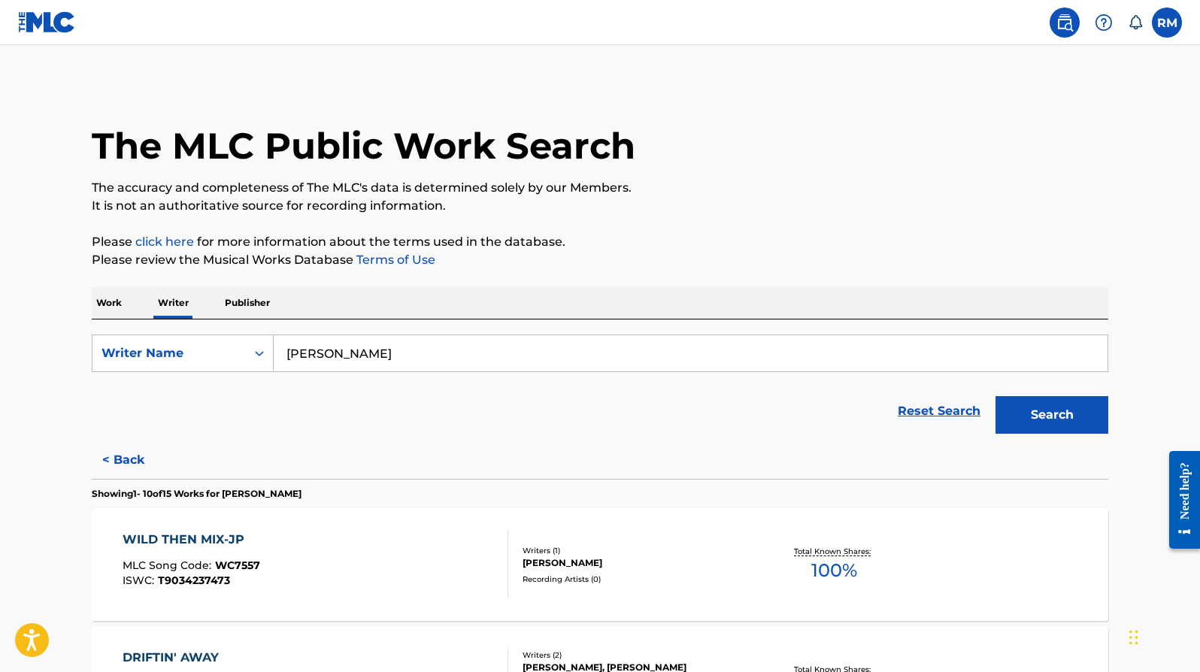
click at [132, 462] on button "< Back" at bounding box center [137, 460] width 90 height 38
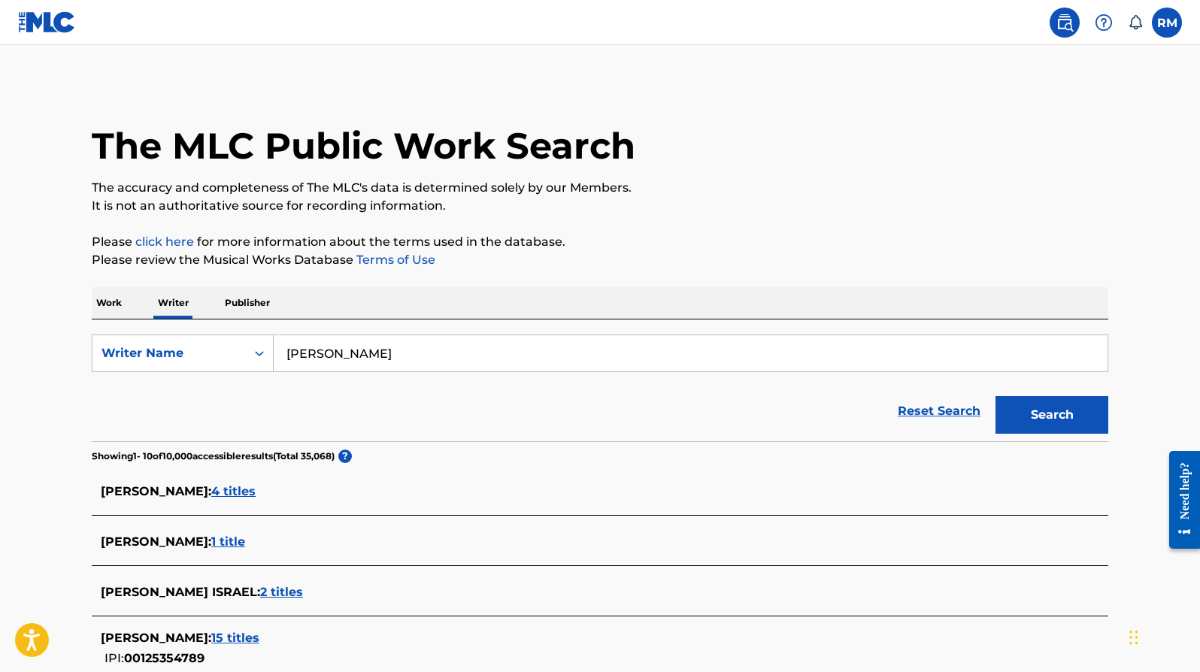
click at [256, 491] on span "4 titles" at bounding box center [233, 491] width 44 height 14
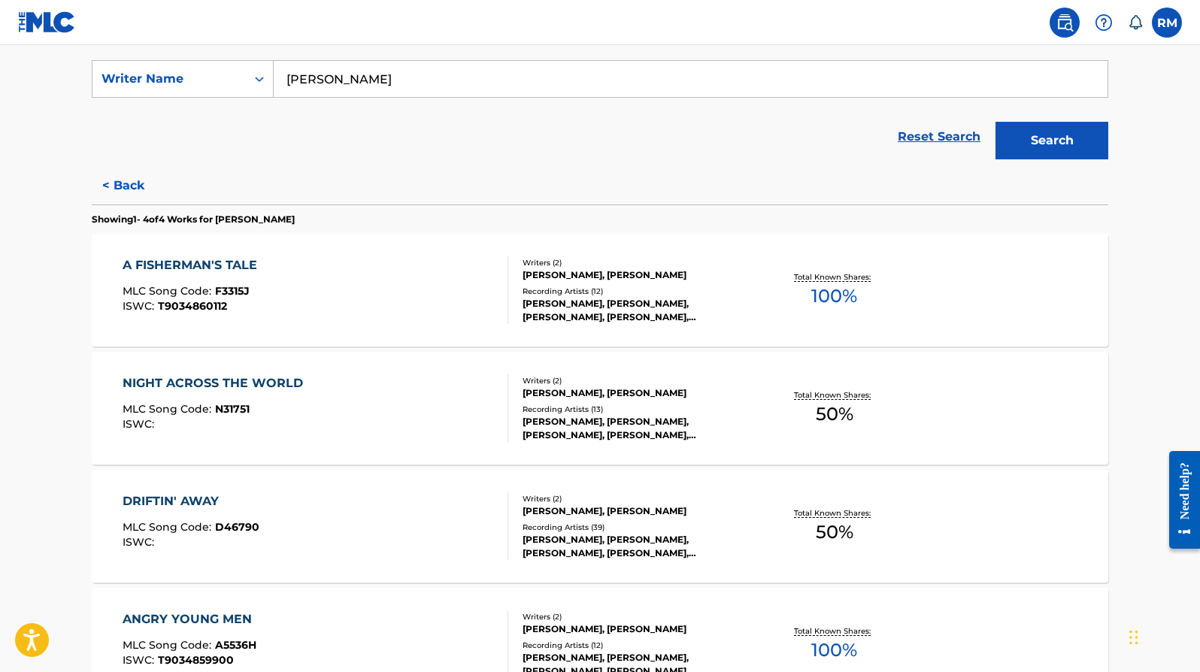
scroll to position [271, 0]
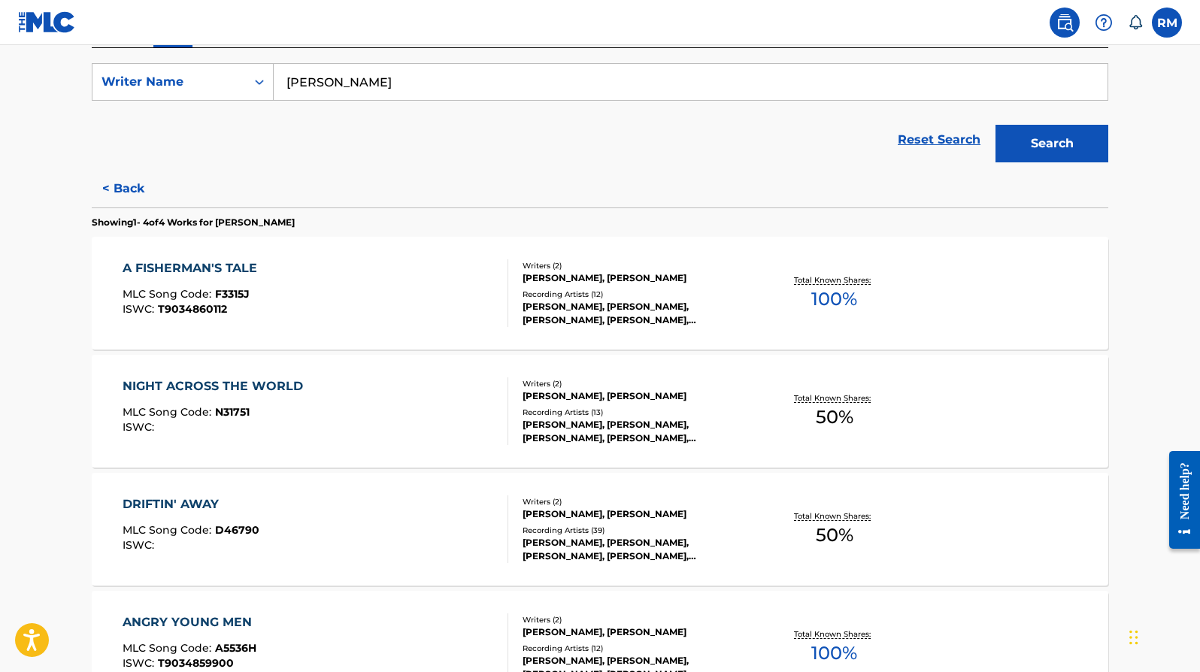
click at [108, 189] on button "< Back" at bounding box center [137, 189] width 90 height 38
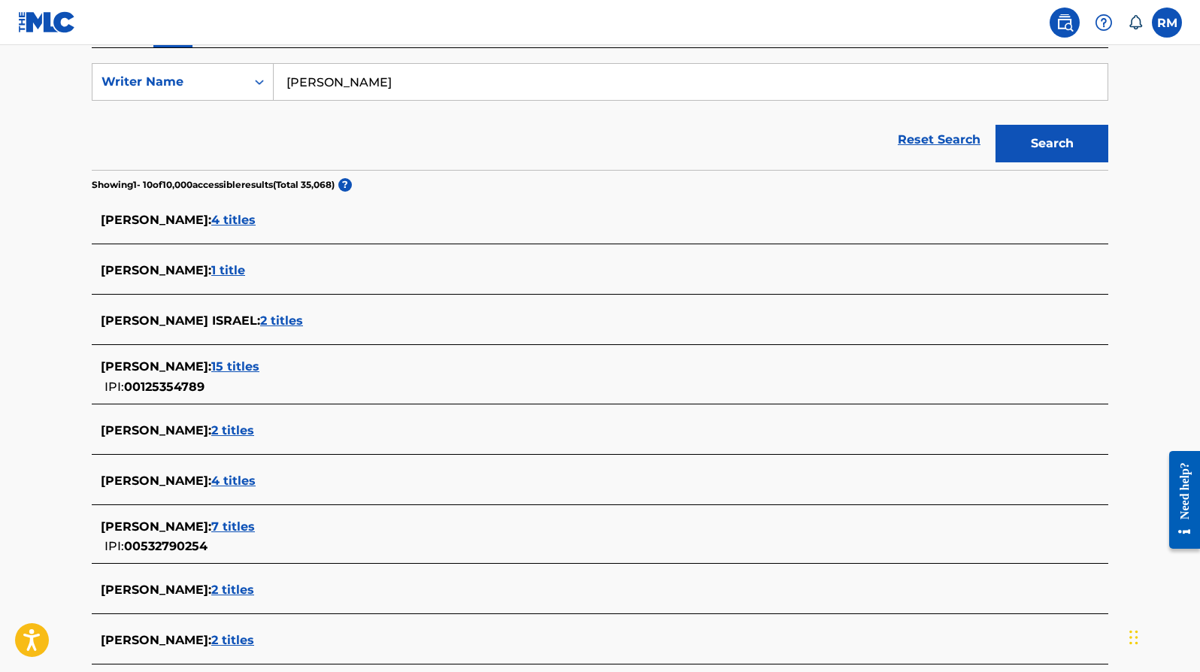
click at [241, 432] on span "2 titles" at bounding box center [232, 430] width 43 height 14
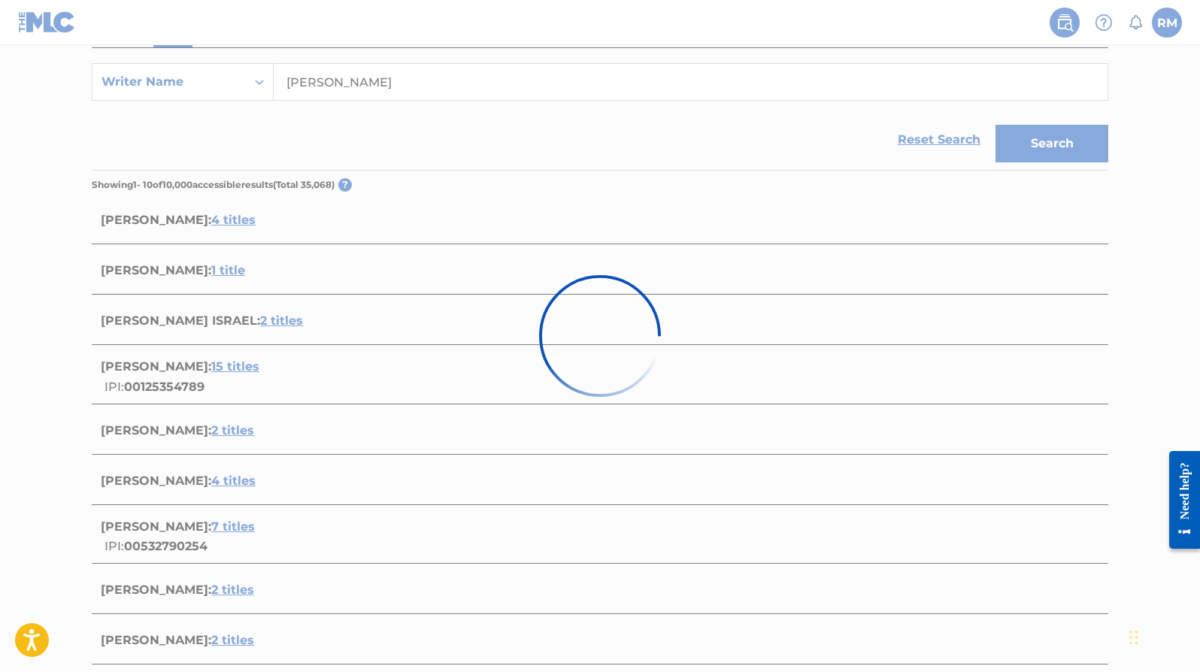
scroll to position [217, 0]
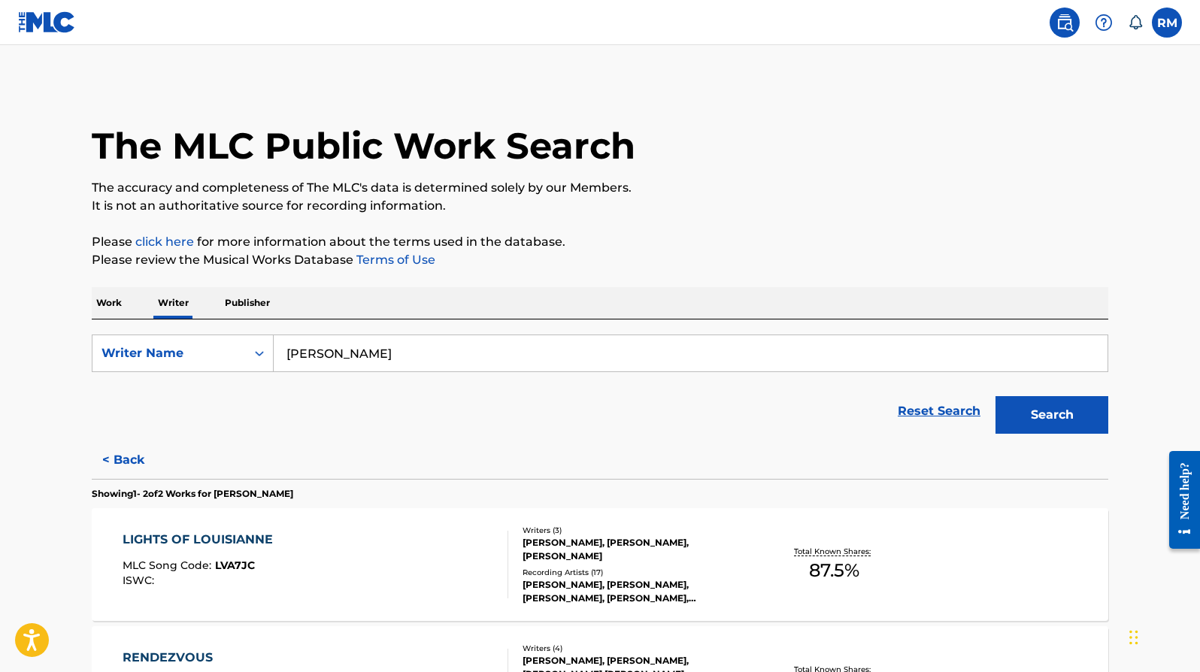
click at [123, 457] on button "< Back" at bounding box center [137, 460] width 90 height 38
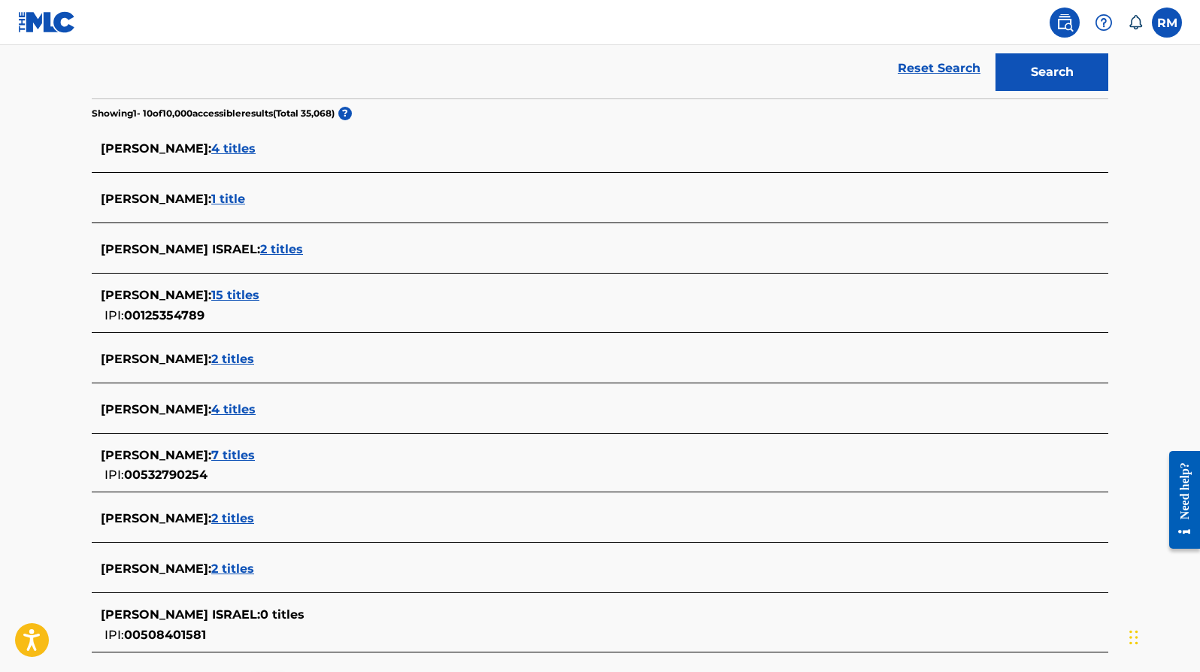
scroll to position [345, 0]
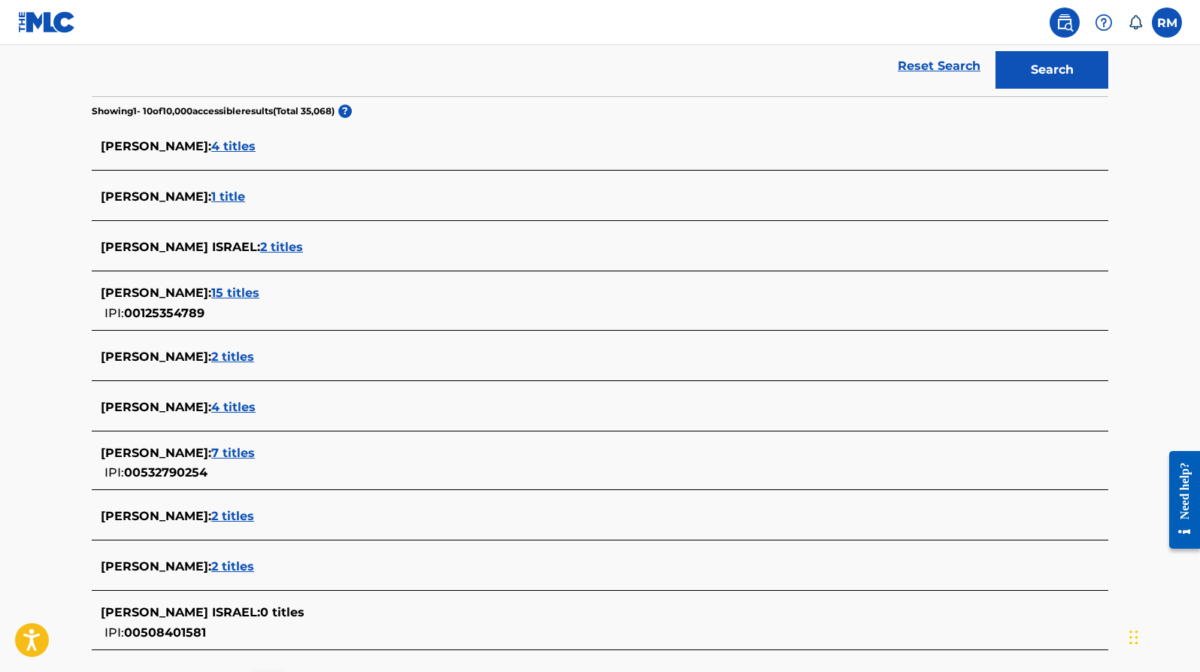
click at [211, 567] on span "2 titles" at bounding box center [232, 566] width 43 height 14
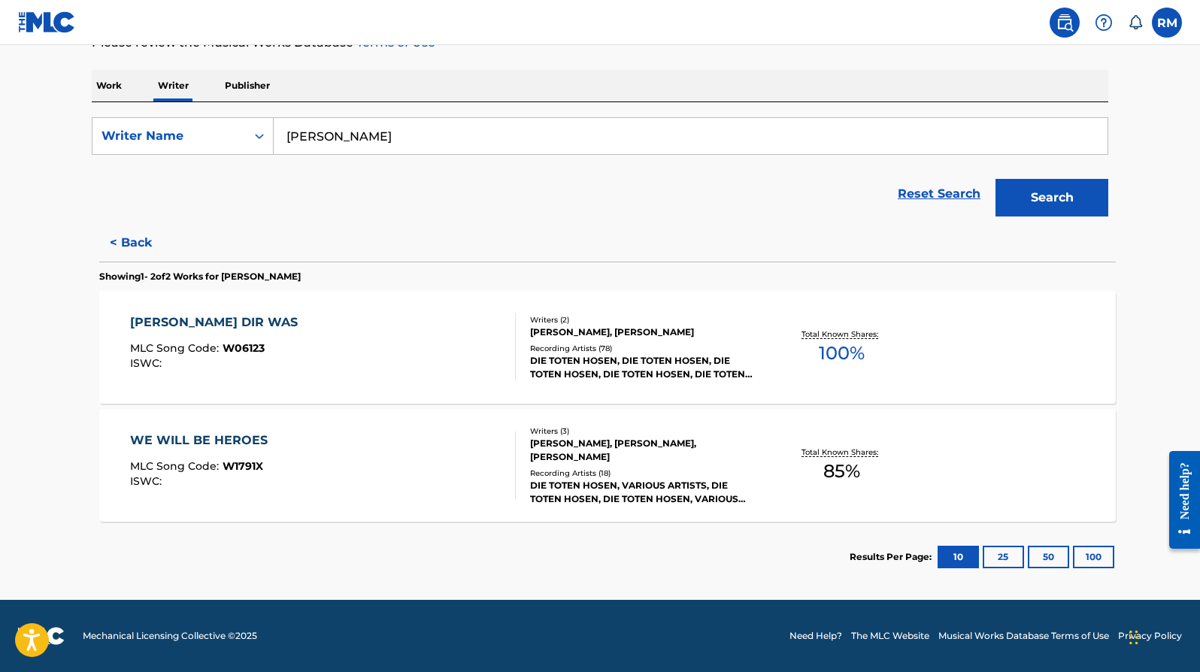
scroll to position [217, 0]
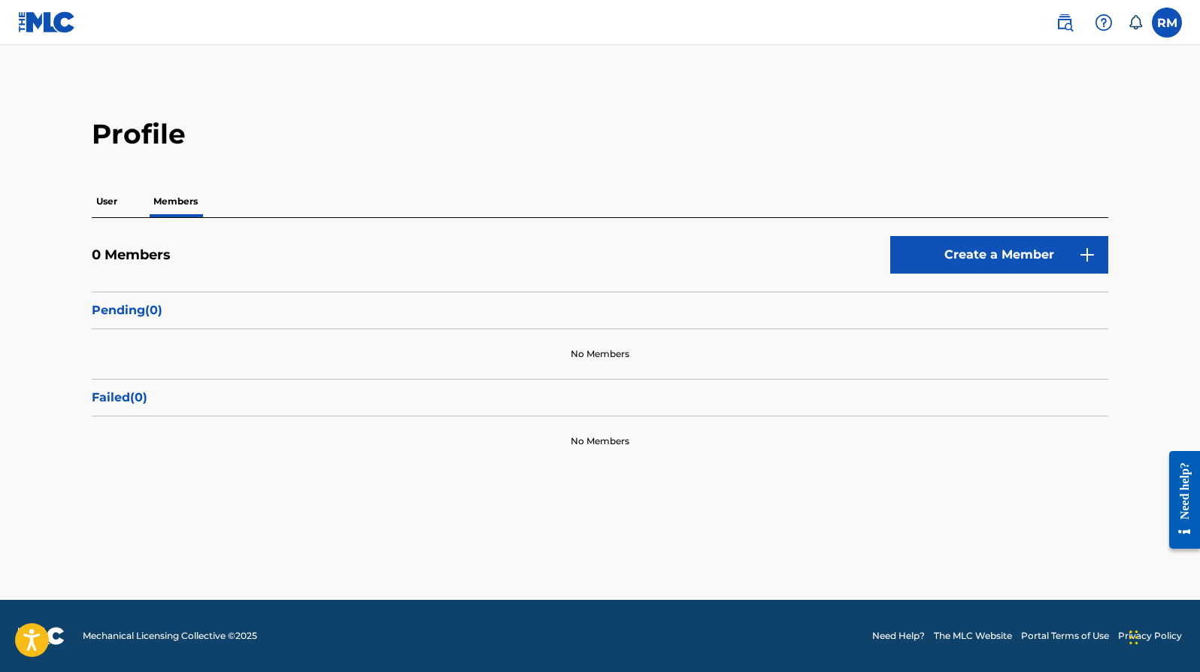
click at [108, 201] on p "User" at bounding box center [107, 202] width 30 height 32
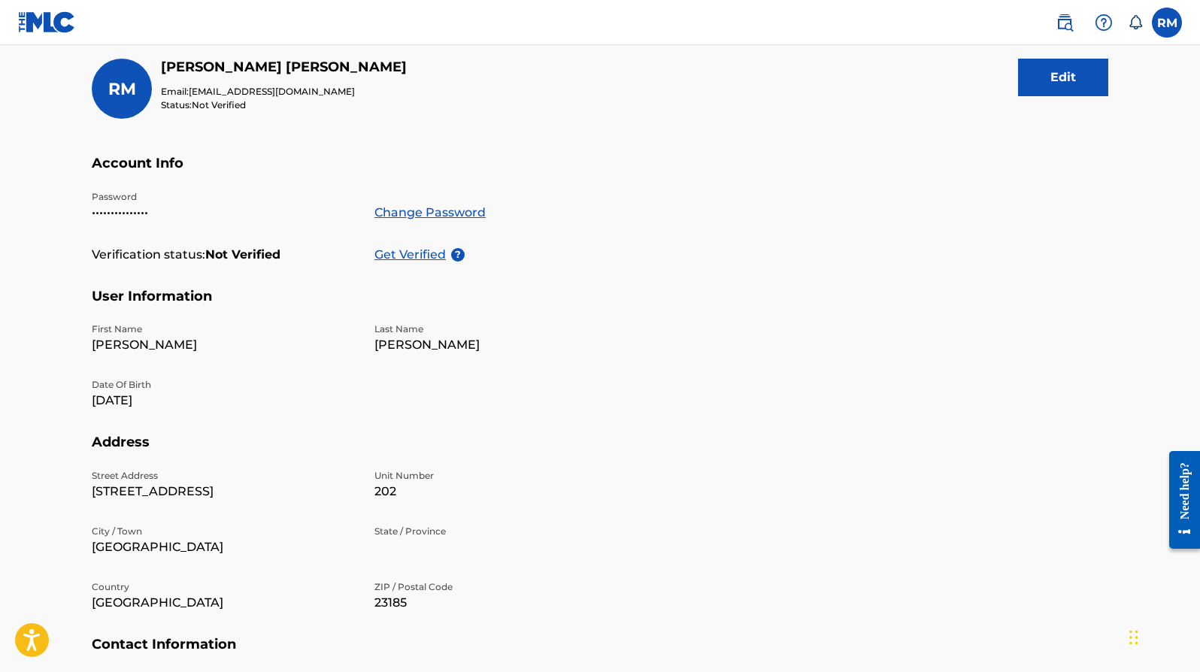
scroll to position [179, 0]
click at [1073, 73] on button "Edit" at bounding box center [1063, 76] width 90 height 38
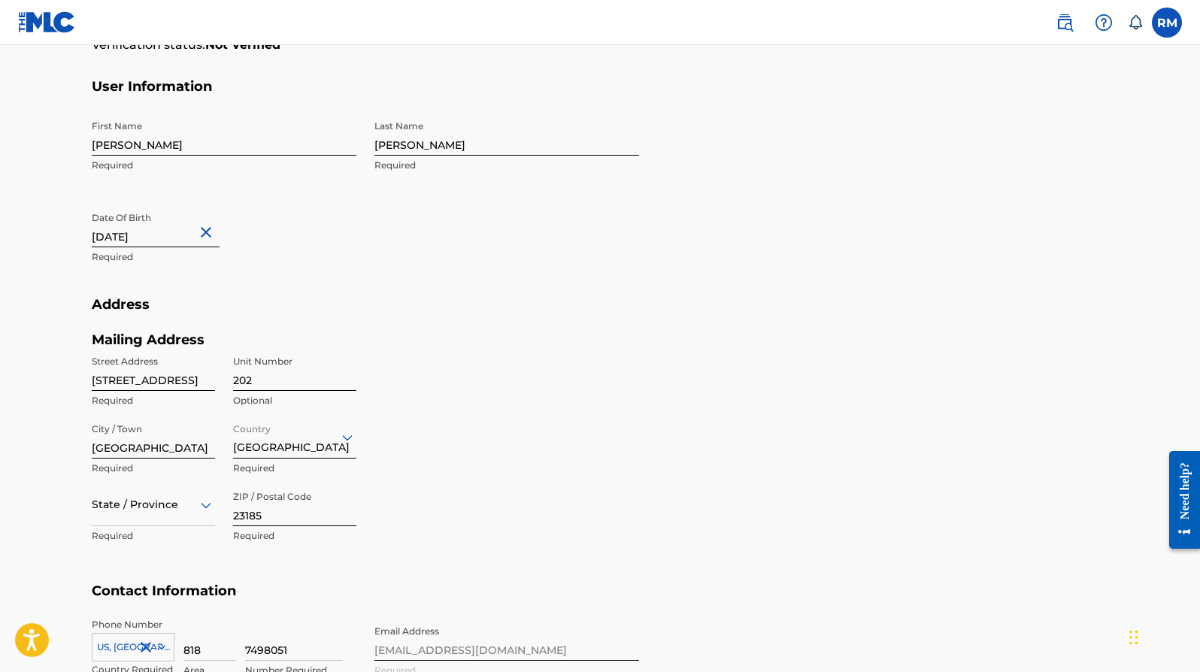
scroll to position [425, 0]
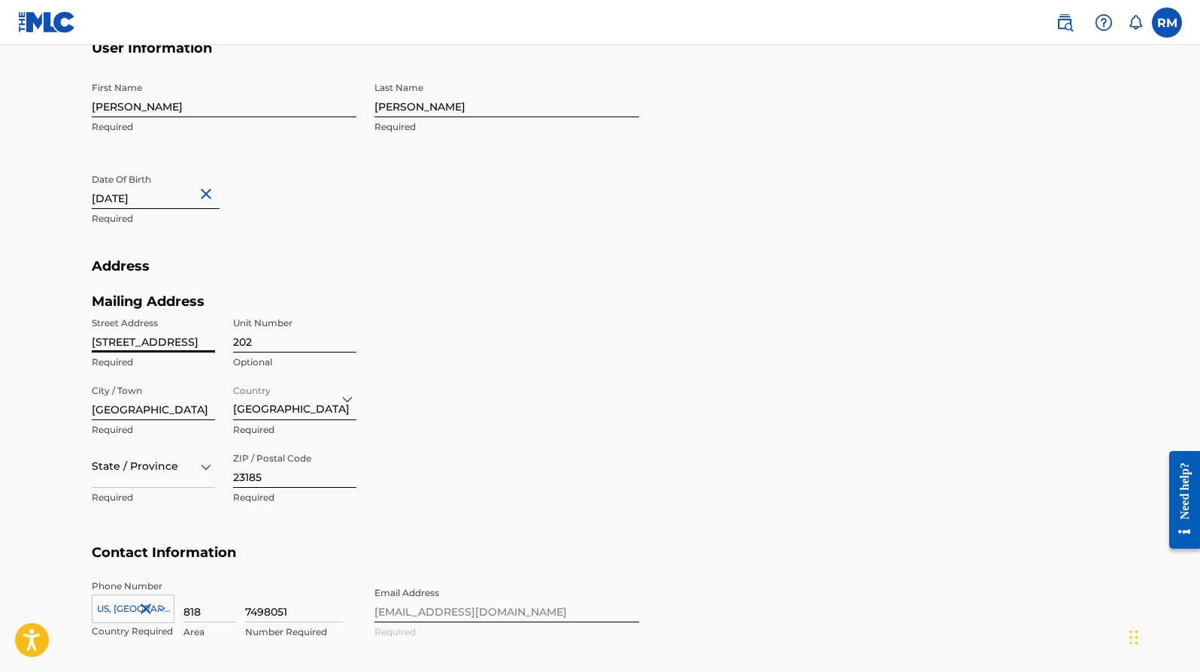
drag, startPoint x: 192, startPoint y: 341, endPoint x: 90, endPoint y: 341, distance: 101.5
type input "4550 Fulton Ave"
type input "207"
drag, startPoint x: 165, startPoint y: 407, endPoint x: 72, endPoint y: 406, distance: 93.2
type input "Sherman Oaks"
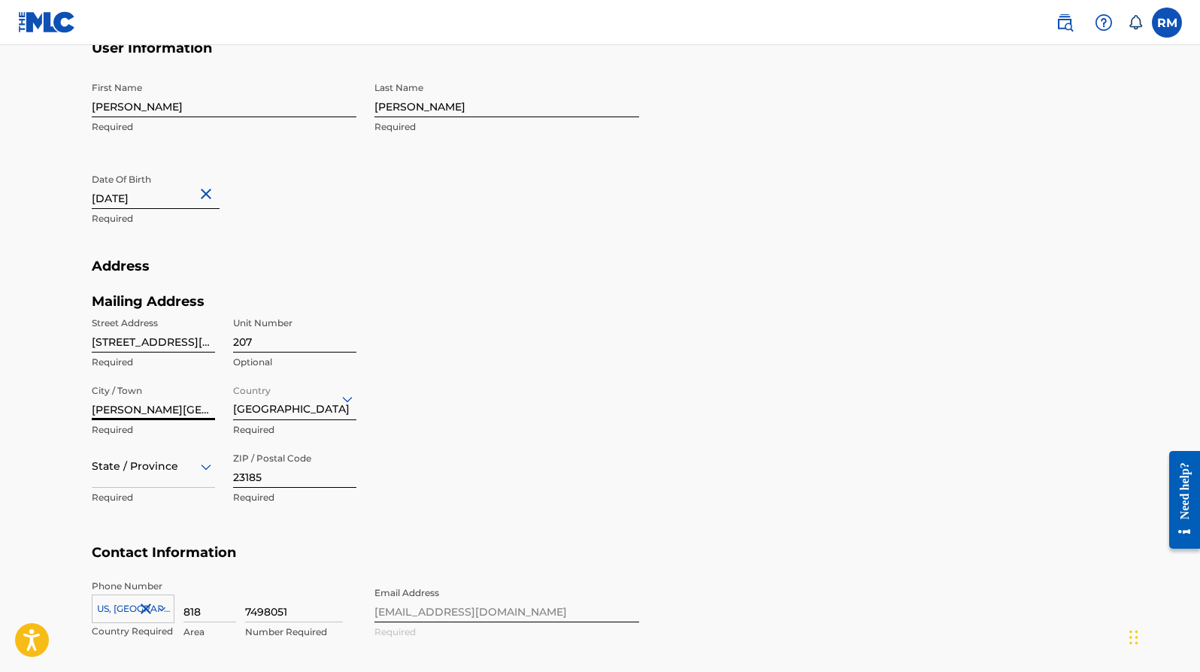
click at [40, 466] on main "Profile User Members RM Rob Meurer Email: robmeurer@sbcglobal.net Status: Not V…" at bounding box center [600, 164] width 1200 height 1088
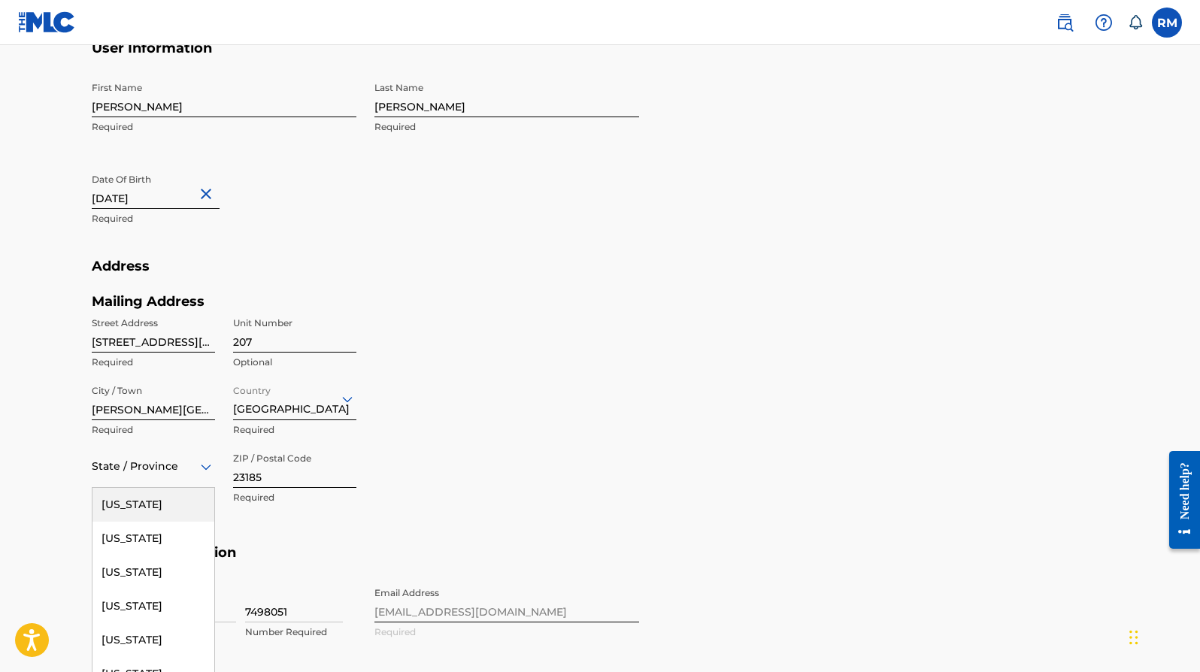
click at [203, 465] on div "Alabama, 1 of 57. 57 results available. Use Up and Down to choose options, pres…" at bounding box center [153, 466] width 123 height 43
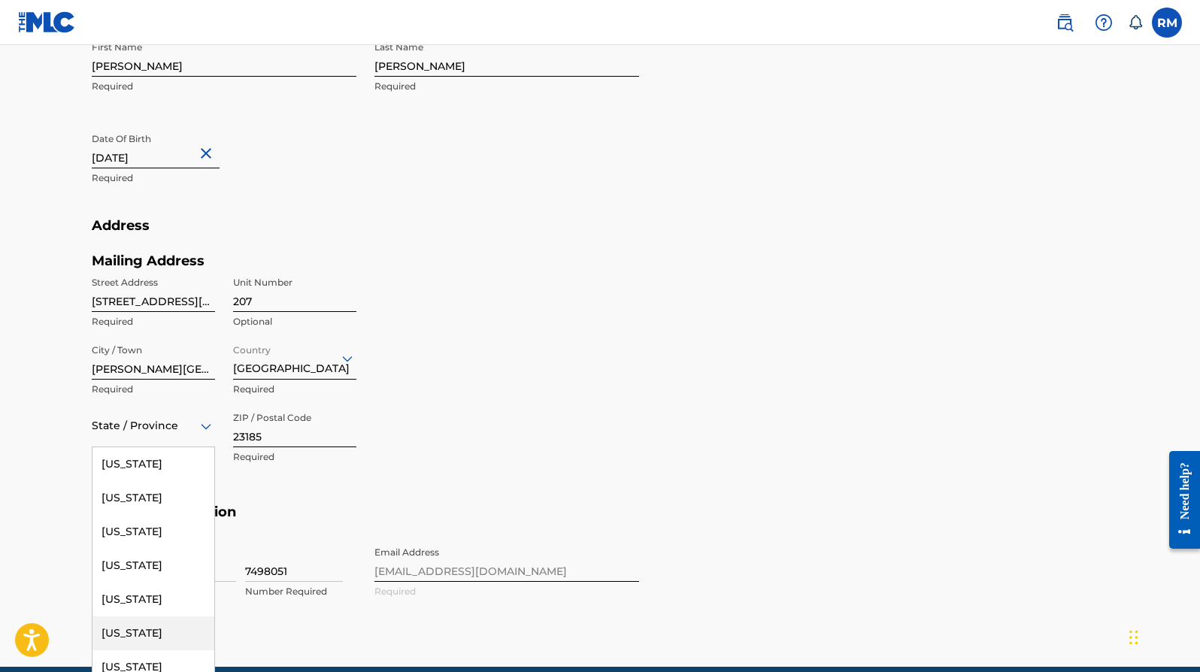
click at [136, 628] on div "California" at bounding box center [153, 633] width 122 height 34
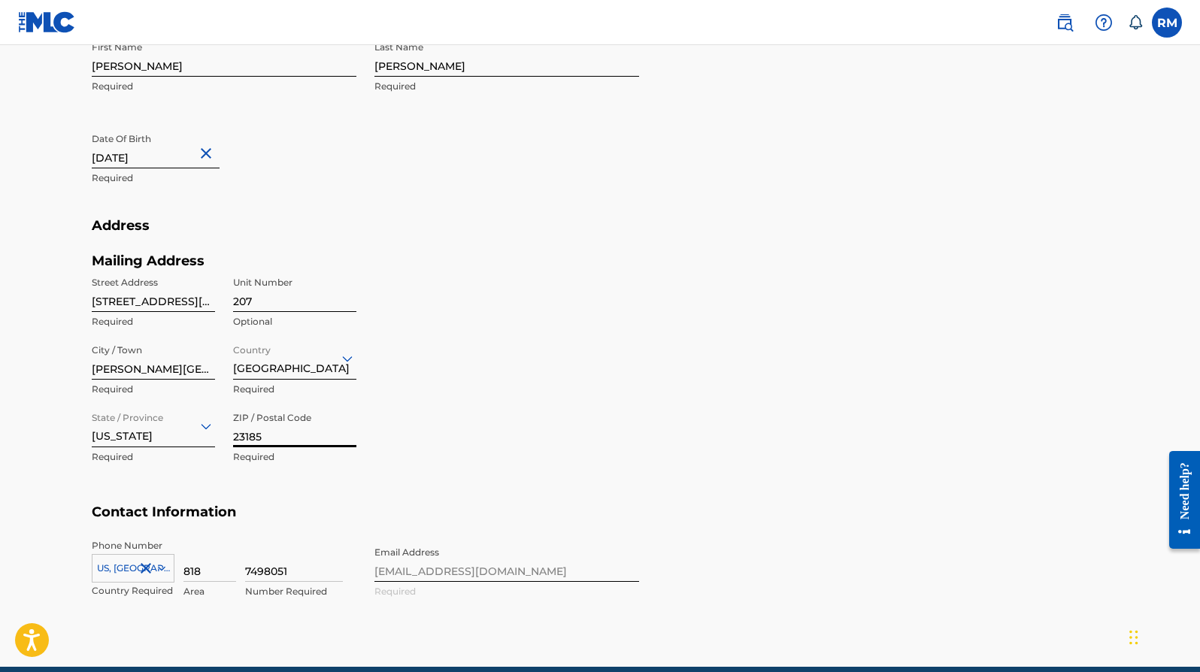
drag, startPoint x: 275, startPoint y: 438, endPoint x: 222, endPoint y: 435, distance: 53.4
type input "91423"
click at [286, 511] on h5 "Contact Information" at bounding box center [600, 521] width 1016 height 35
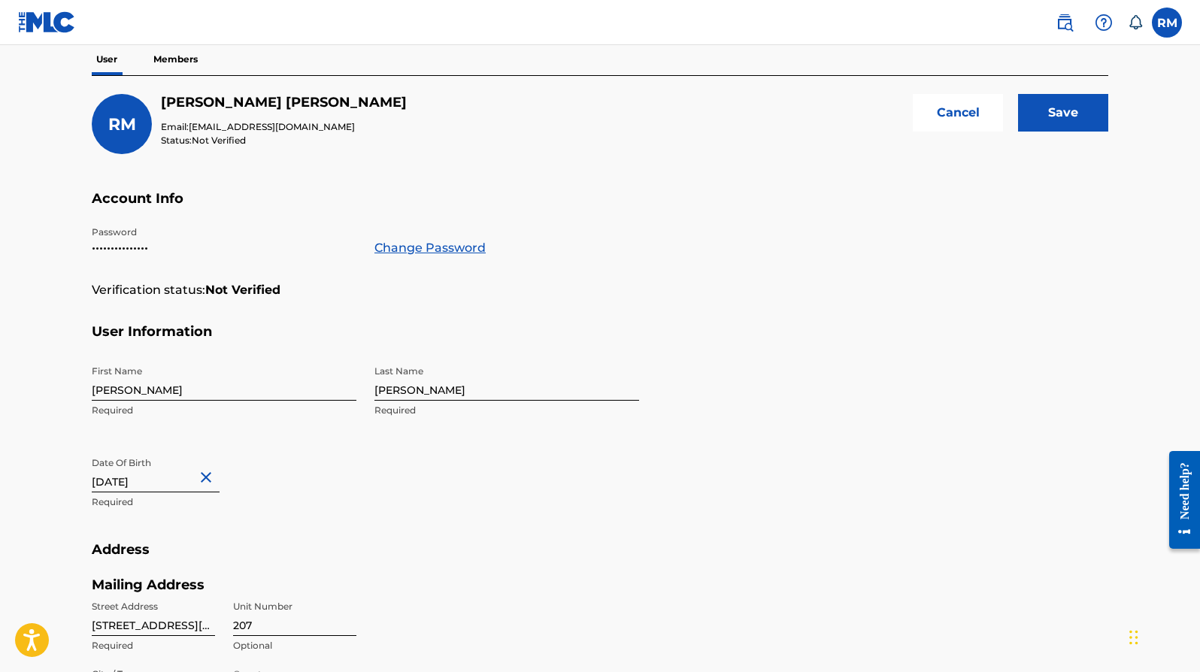
scroll to position [136, 0]
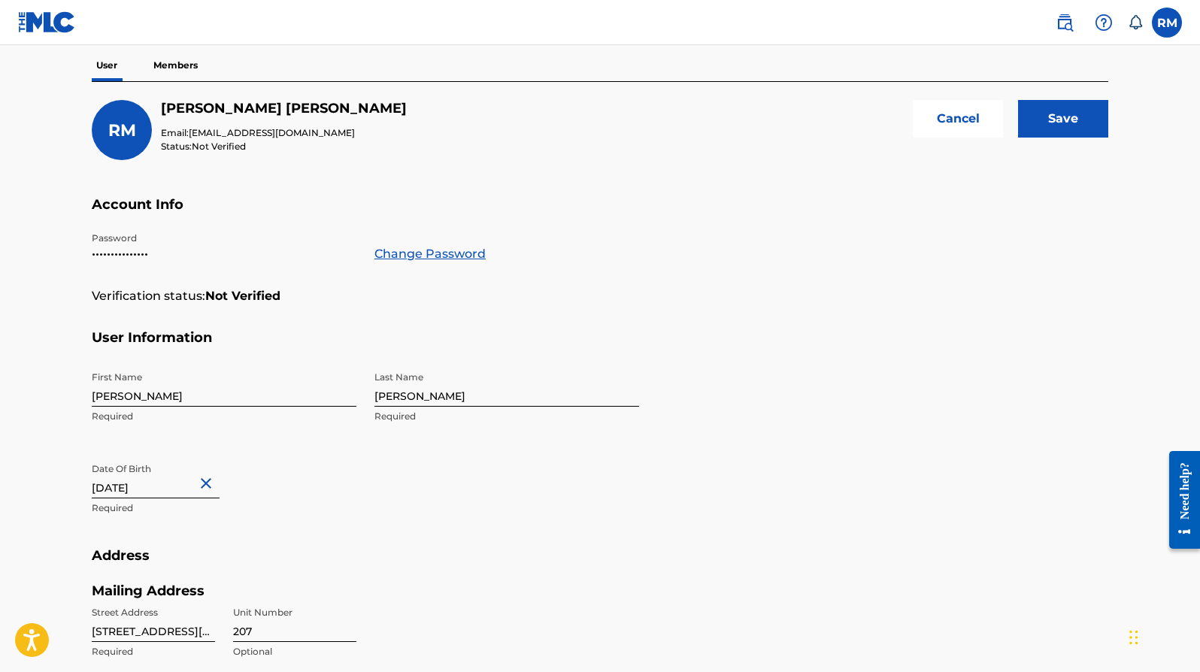
click at [1071, 119] on input "Save" at bounding box center [1063, 119] width 90 height 38
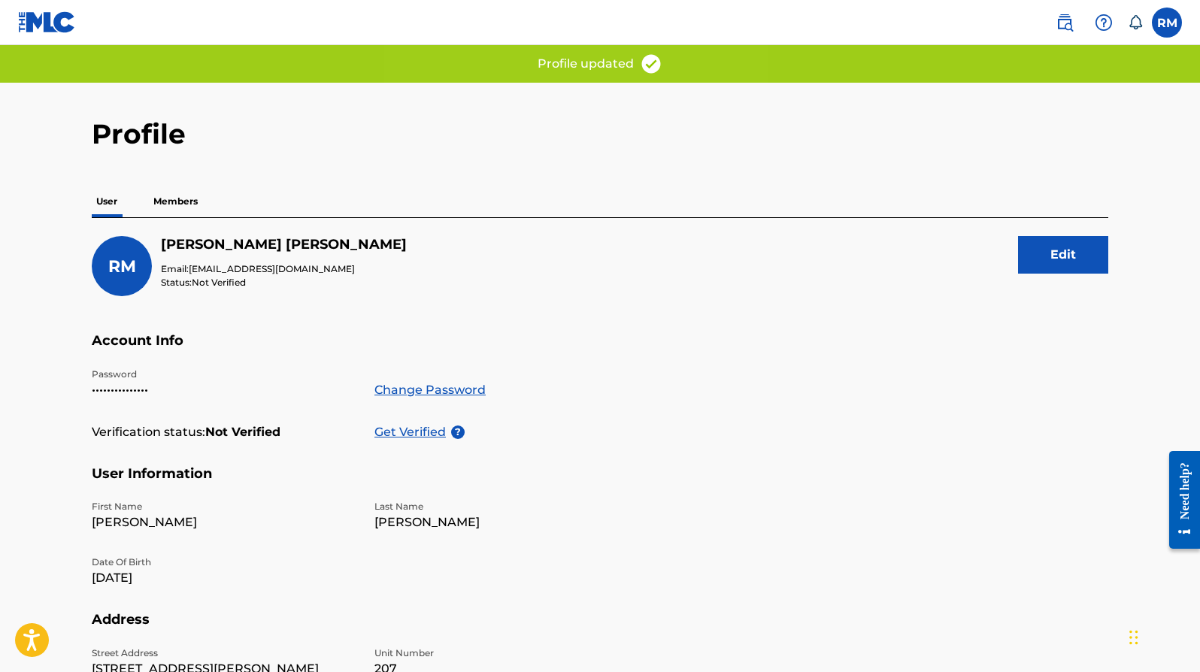
scroll to position [0, 0]
click at [1065, 23] on img at bounding box center [1064, 23] width 18 height 18
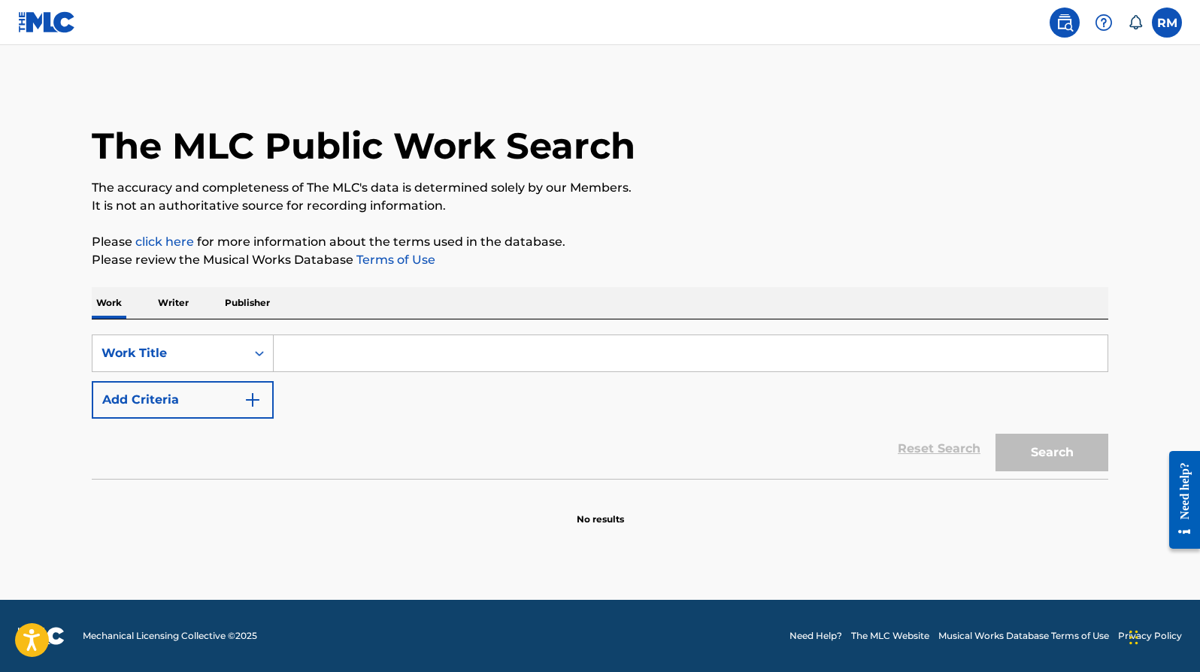
click at [176, 303] on p "Writer" at bounding box center [173, 303] width 40 height 32
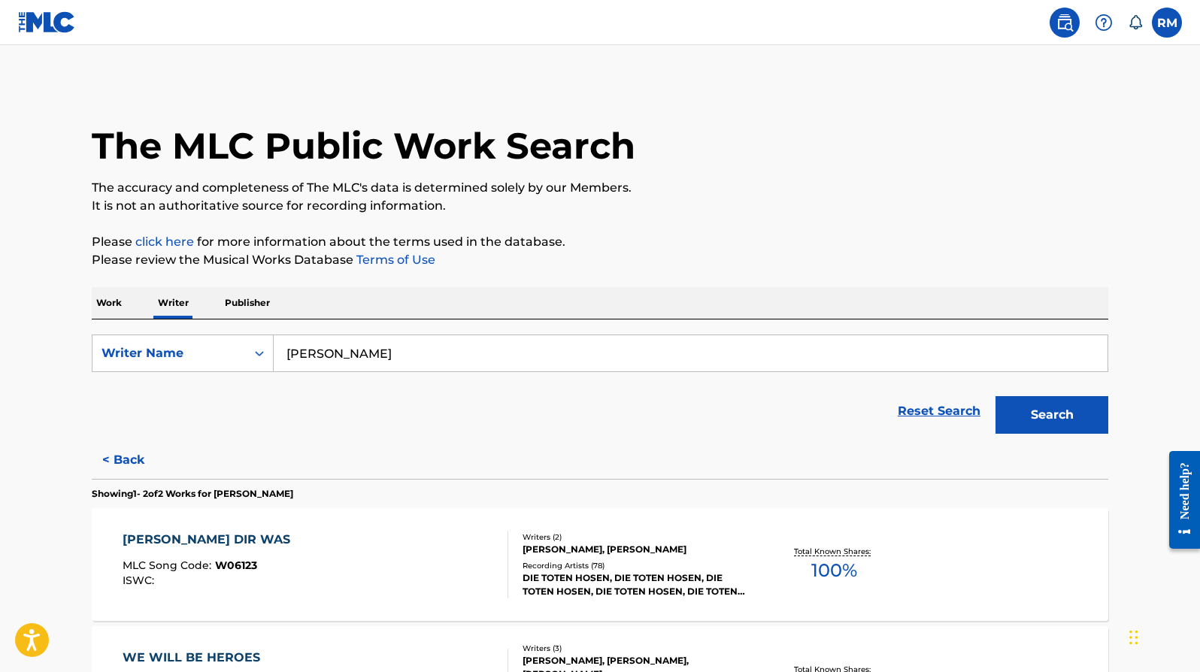
click at [120, 461] on button "< Back" at bounding box center [137, 460] width 90 height 38
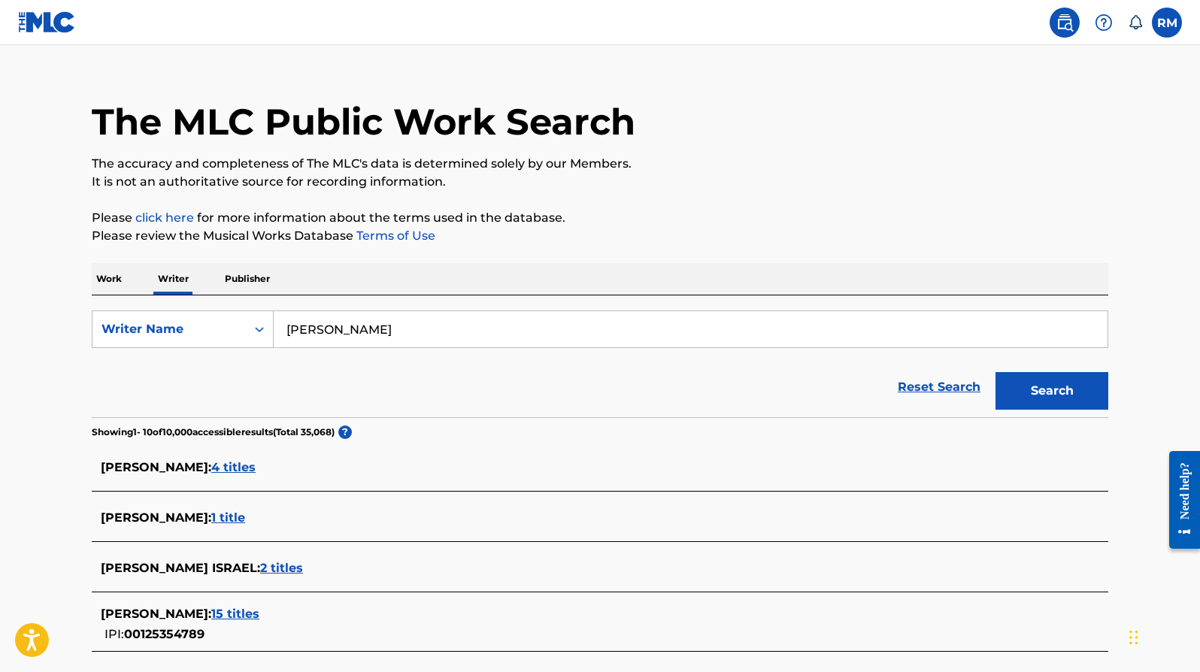
scroll to position [73, 0]
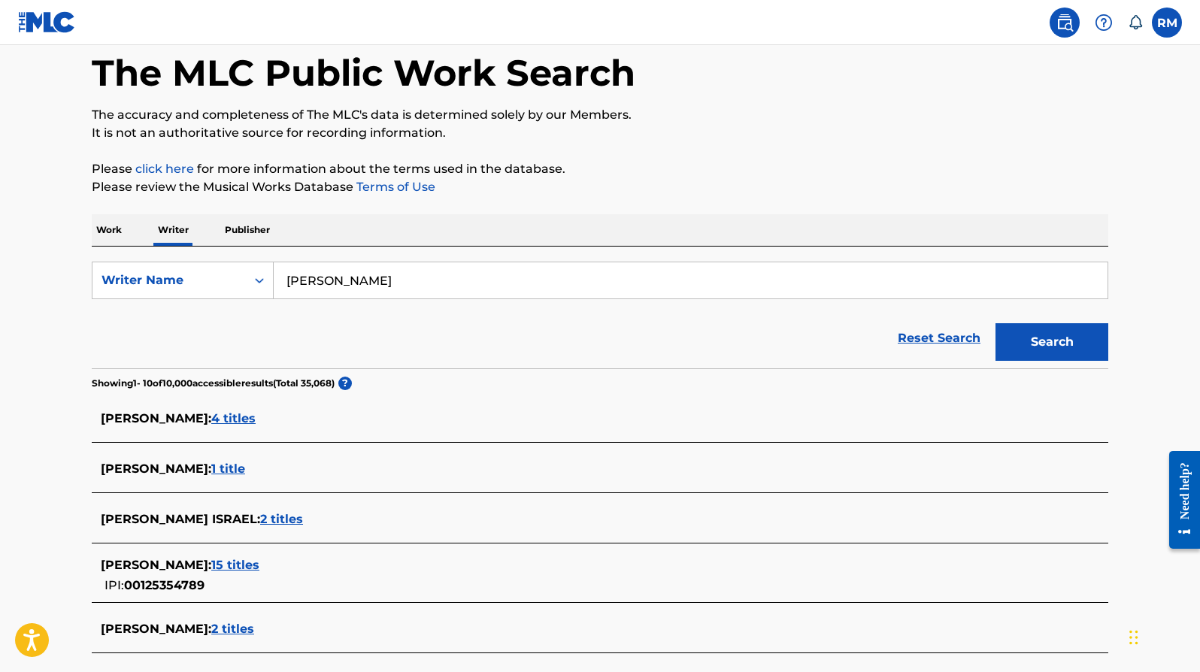
click at [222, 468] on span "1 title" at bounding box center [228, 469] width 34 height 14
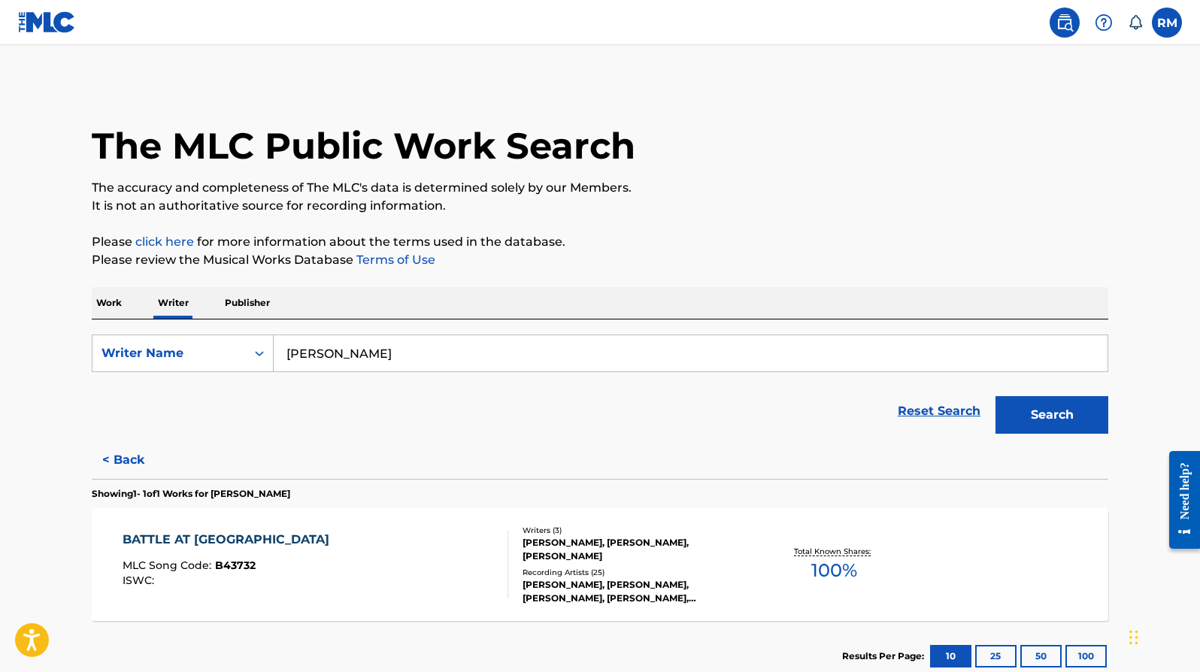
click at [126, 460] on button "< Back" at bounding box center [137, 460] width 90 height 38
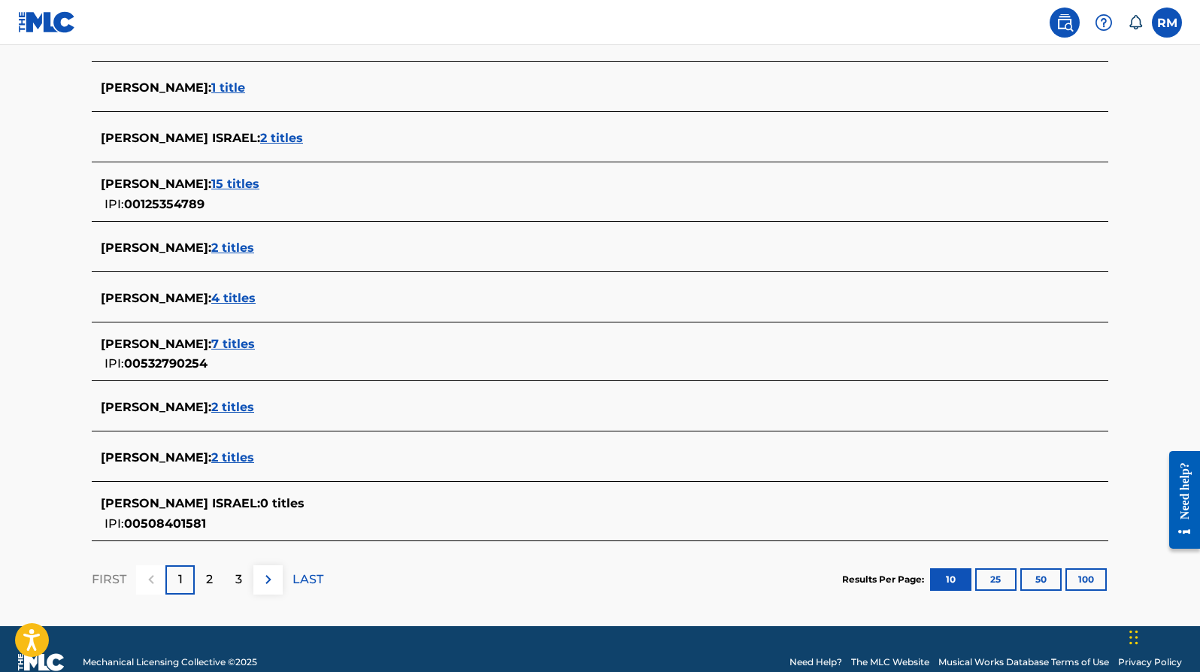
scroll to position [456, 0]
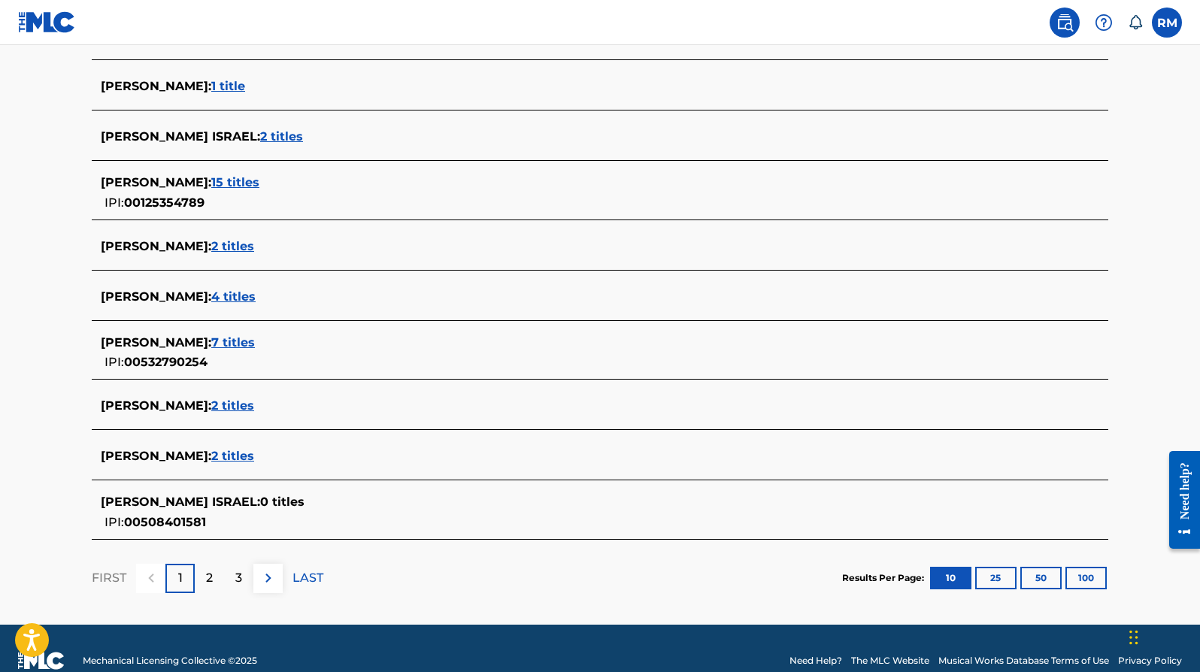
click at [210, 577] on p "2" at bounding box center [209, 578] width 7 height 18
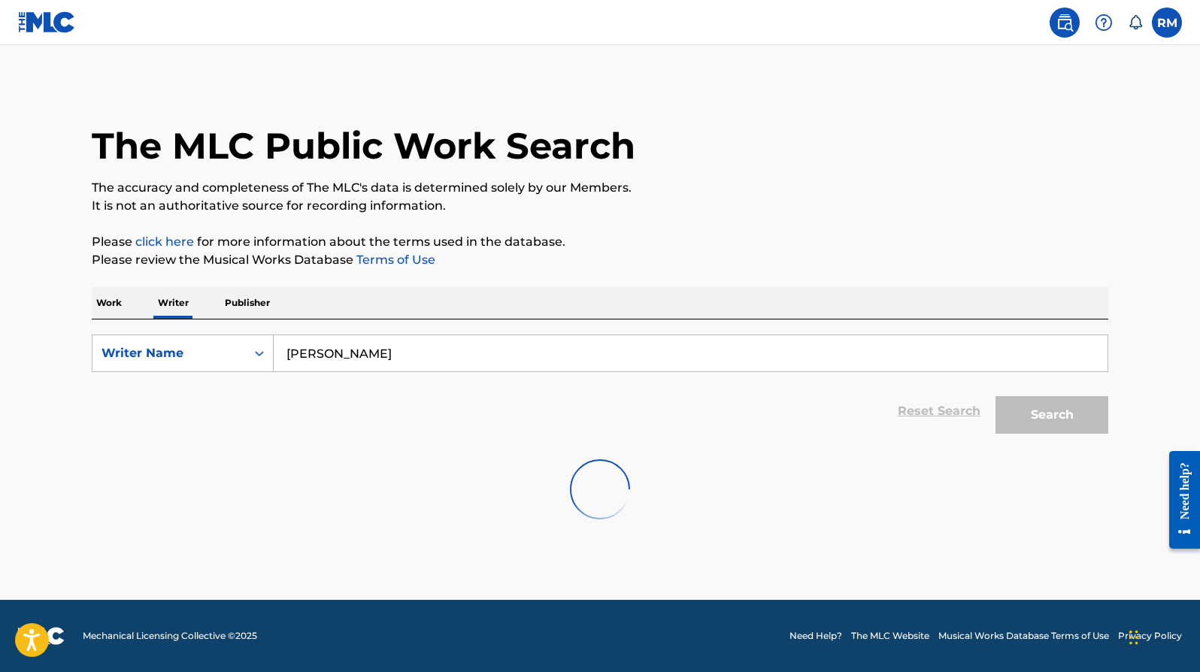
scroll to position [0, 0]
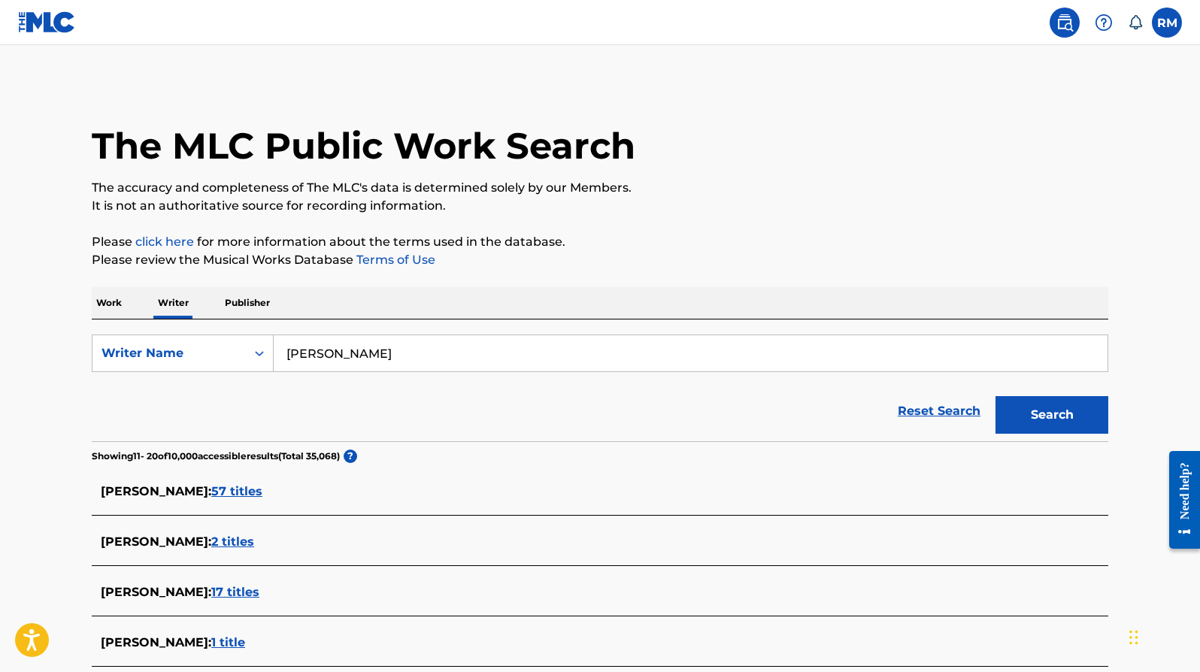
click at [232, 489] on span "57 titles" at bounding box center [236, 491] width 51 height 14
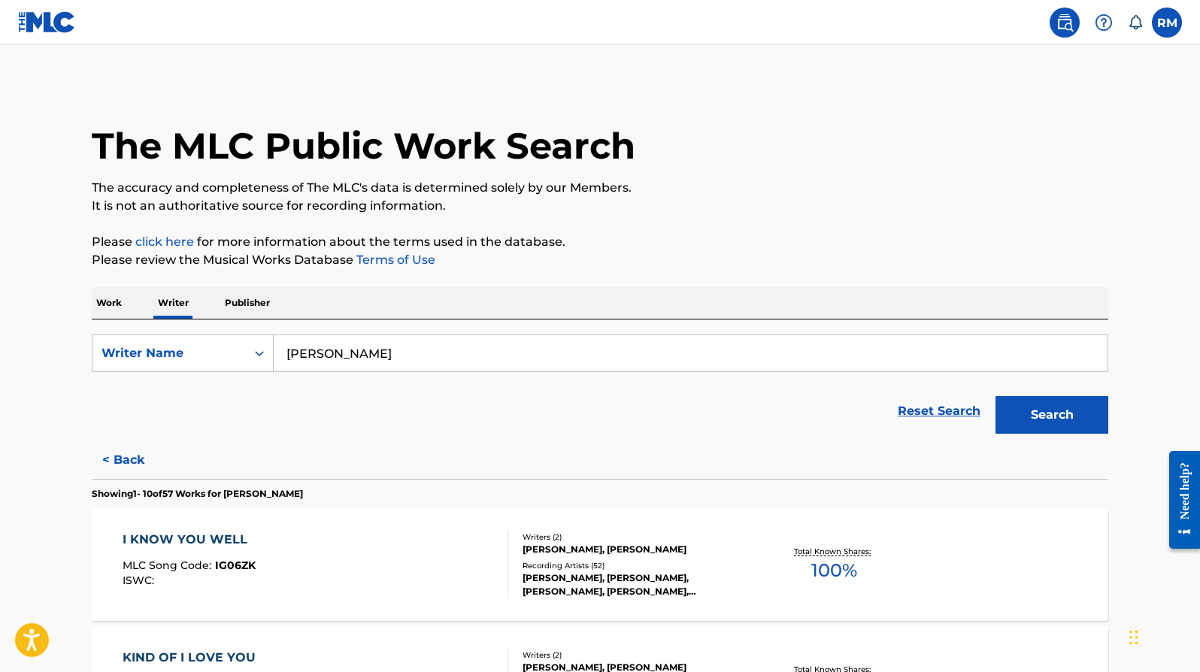
click at [130, 459] on button "< Back" at bounding box center [137, 460] width 90 height 38
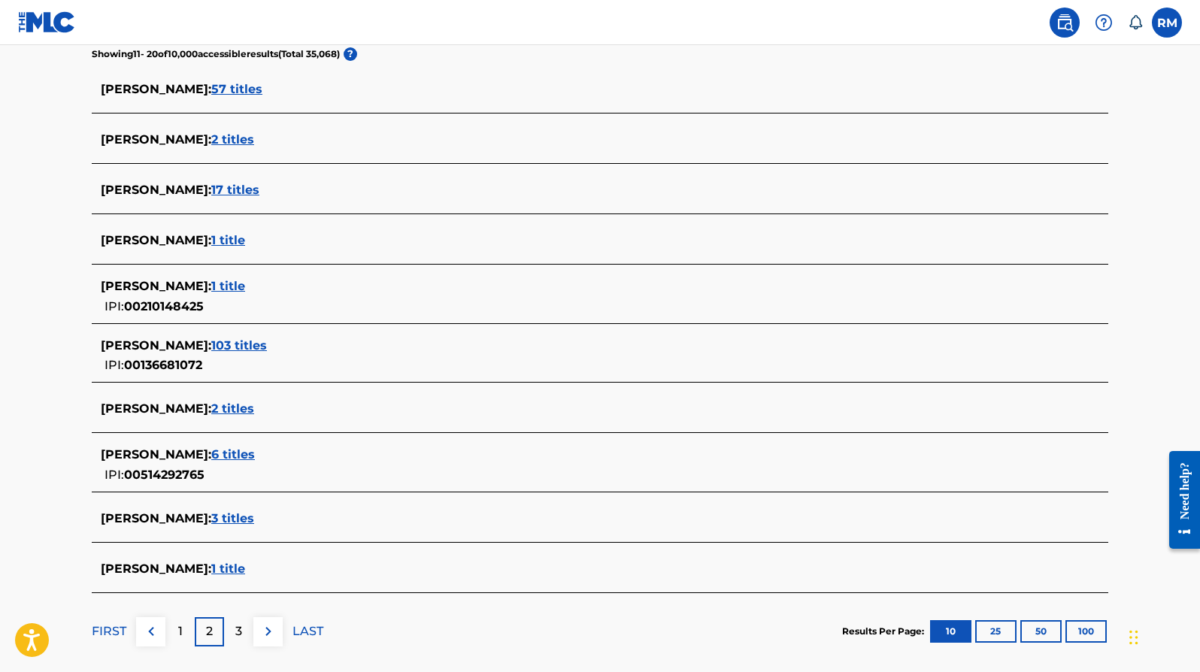
scroll to position [403, 0]
click at [239, 631] on p "3" at bounding box center [238, 631] width 7 height 18
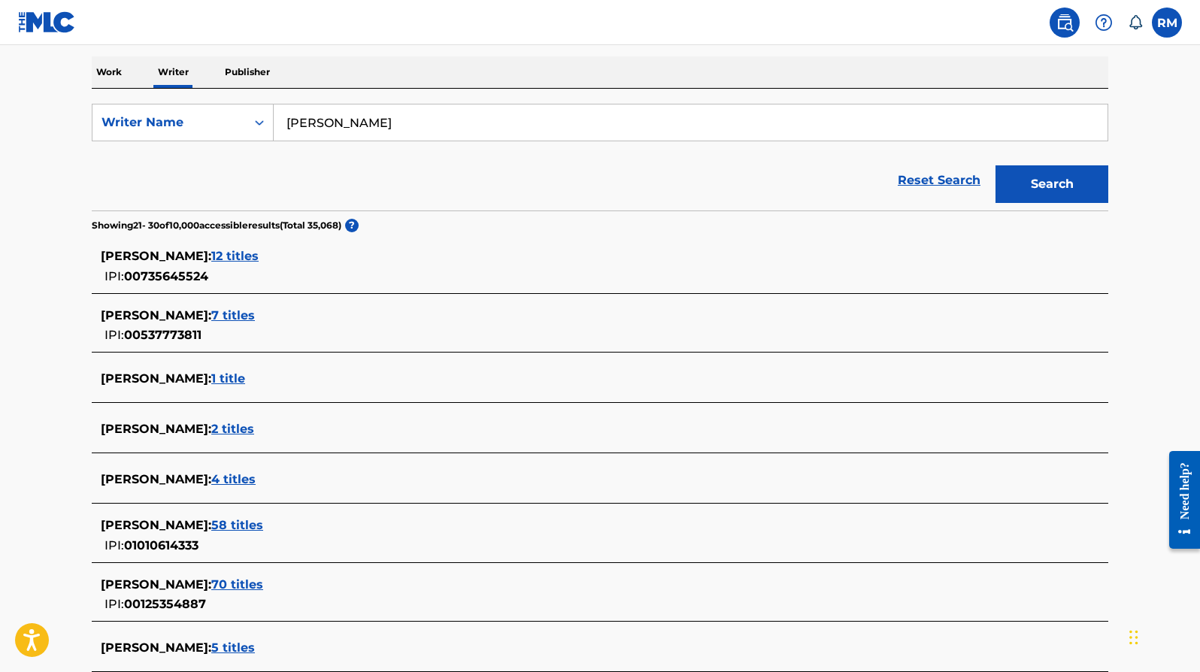
scroll to position [269, 0]
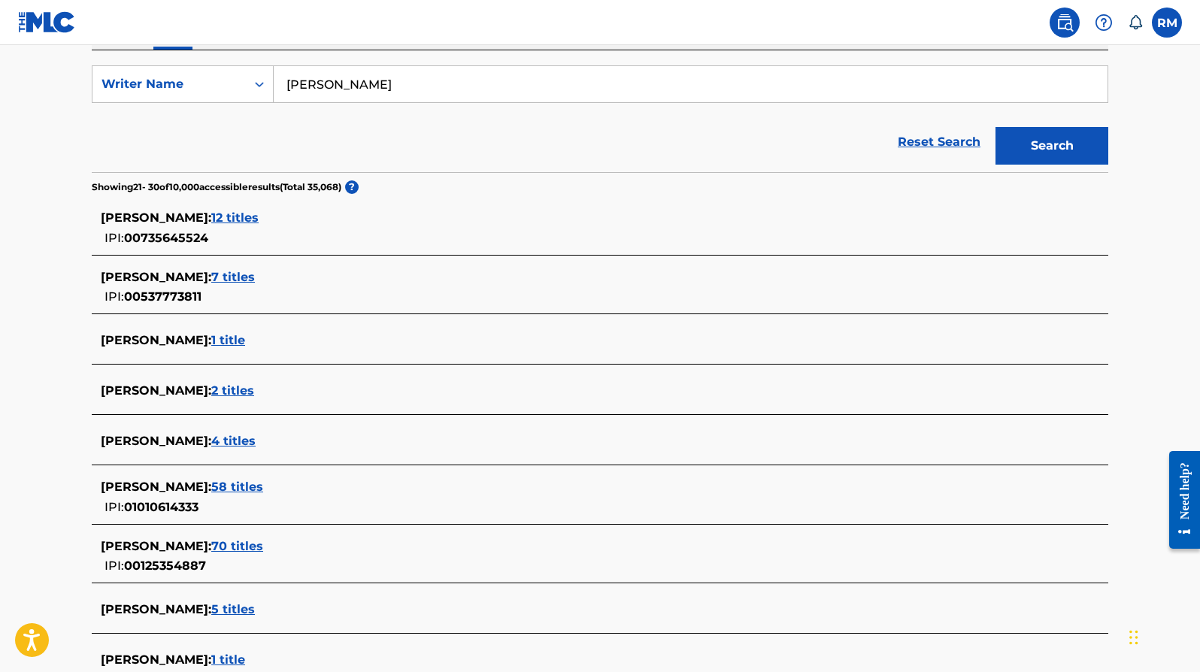
click at [230, 545] on span "70 titles" at bounding box center [237, 546] width 52 height 14
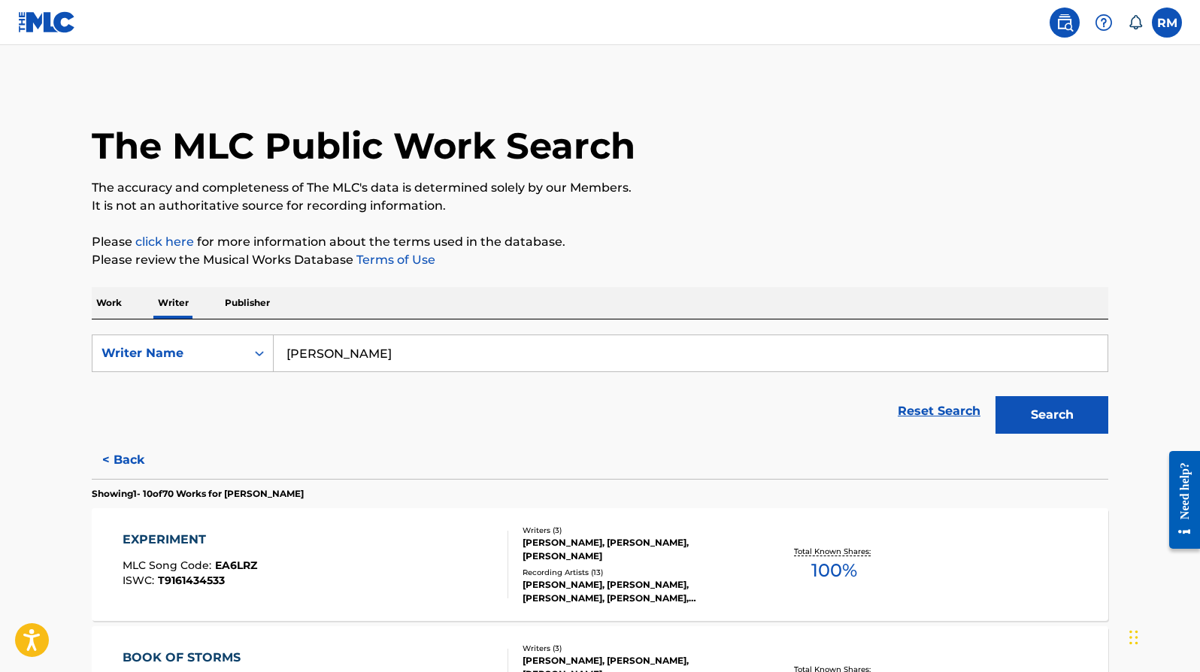
scroll to position [0, 0]
click at [115, 301] on p "Work" at bounding box center [109, 303] width 35 height 32
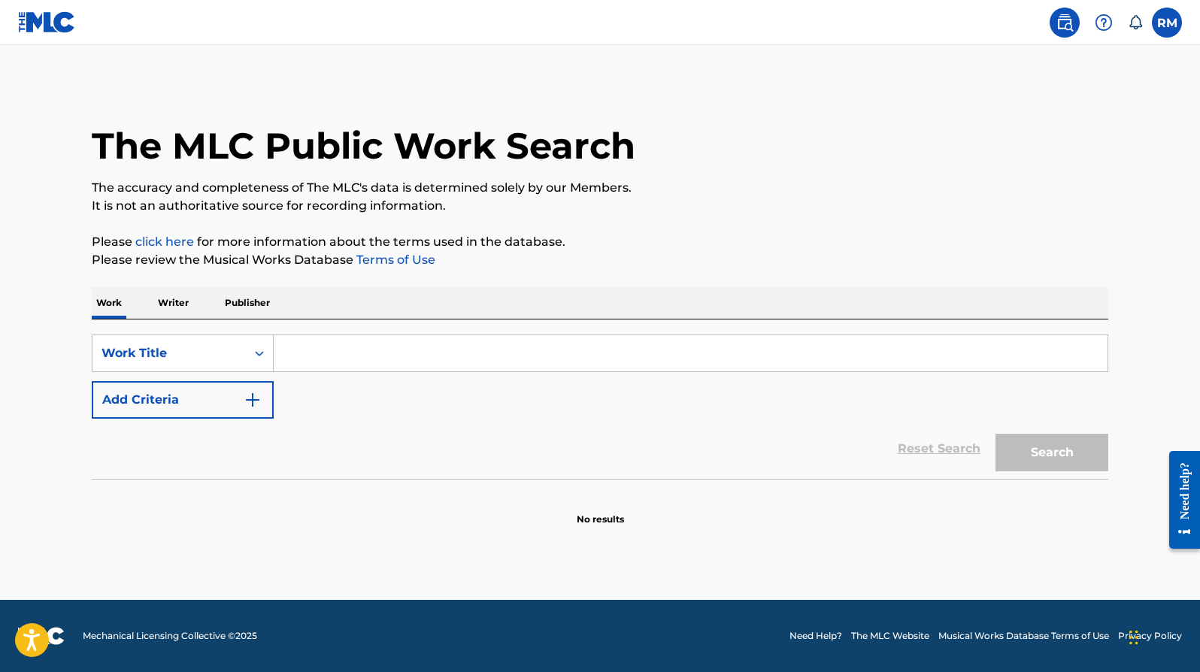
click at [255, 399] on img "Search Form" at bounding box center [253, 400] width 18 height 18
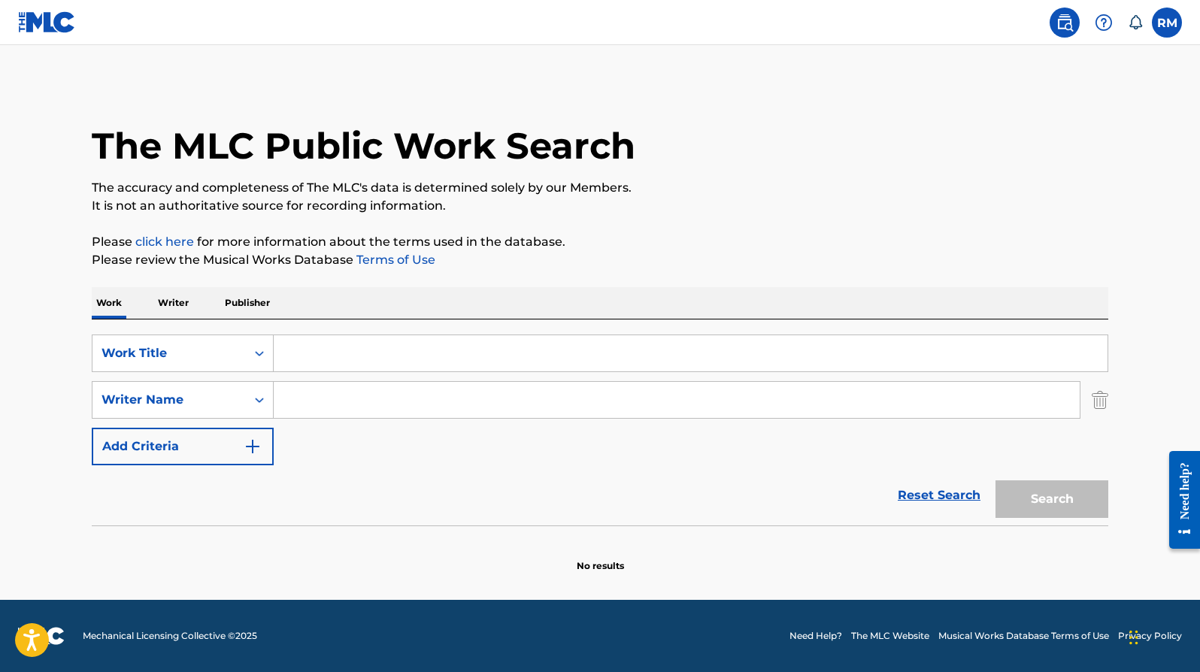
click at [1103, 23] on img at bounding box center [1104, 23] width 18 height 18
click at [1106, 97] on p "View portal intro" at bounding box center [1104, 99] width 128 height 36
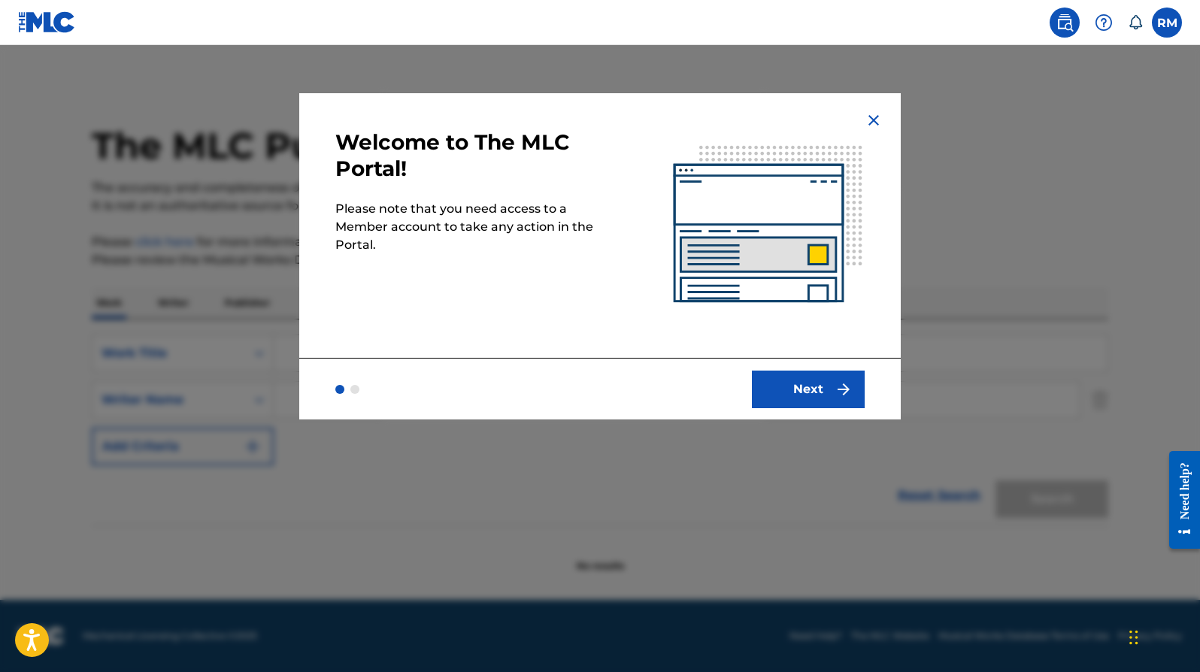
click at [845, 389] on img "submit" at bounding box center [843, 389] width 18 height 18
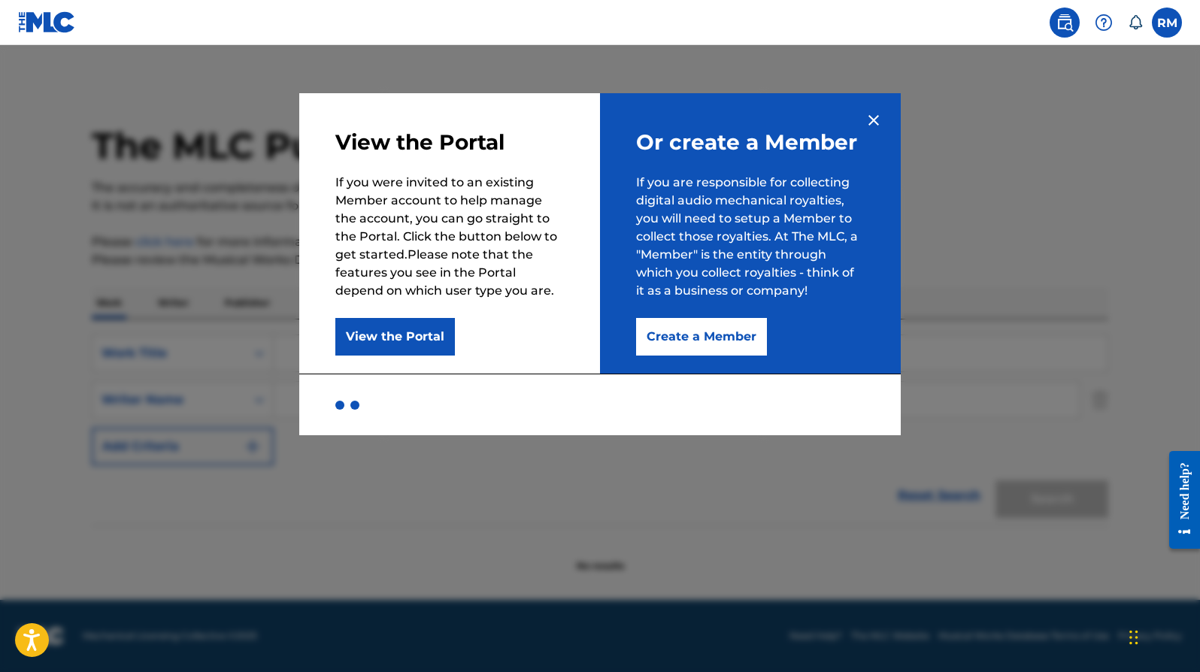
click at [410, 336] on button "View the Portal" at bounding box center [395, 337] width 120 height 38
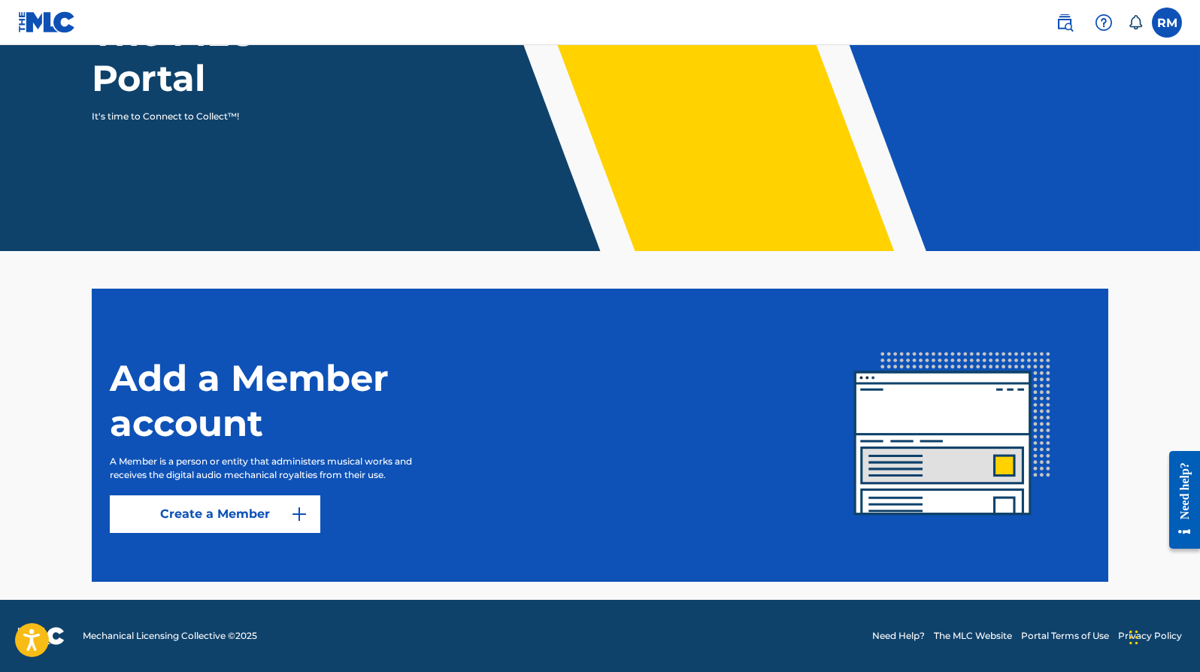
scroll to position [189, 0]
